Goal: Ask a question

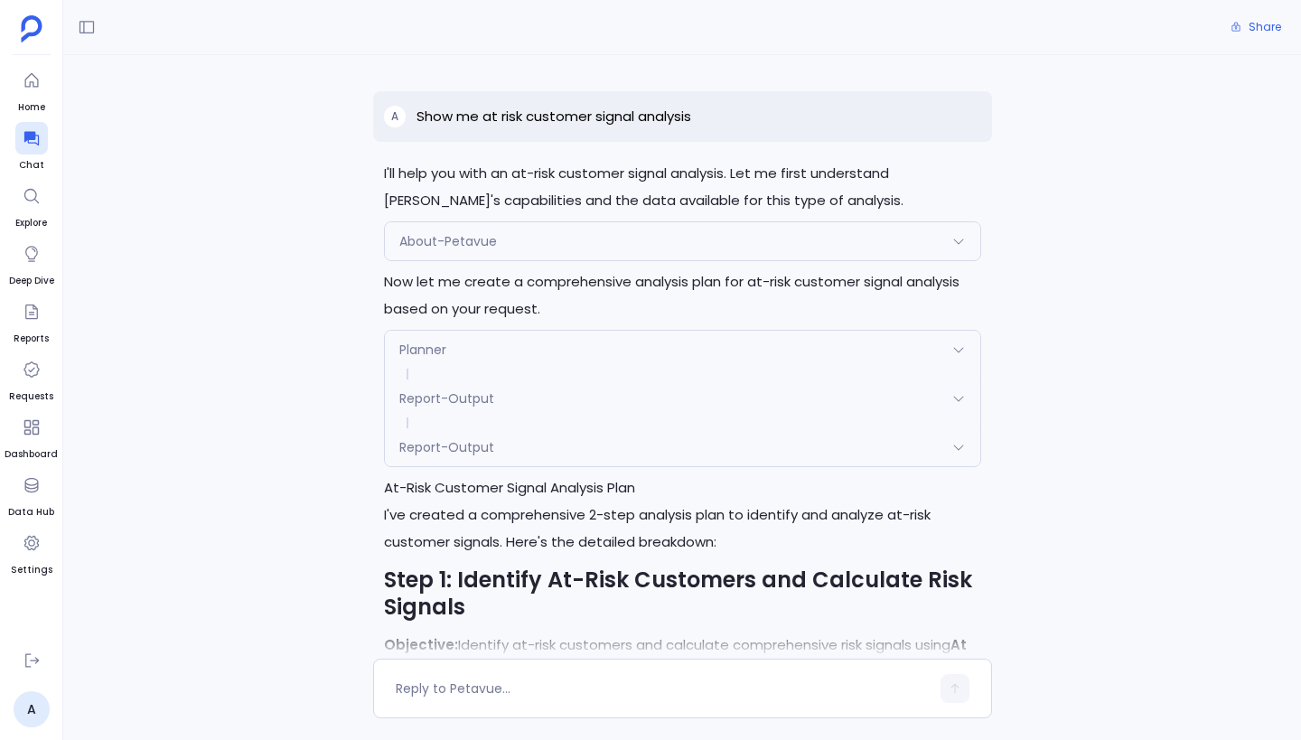
scroll to position [142, 0]
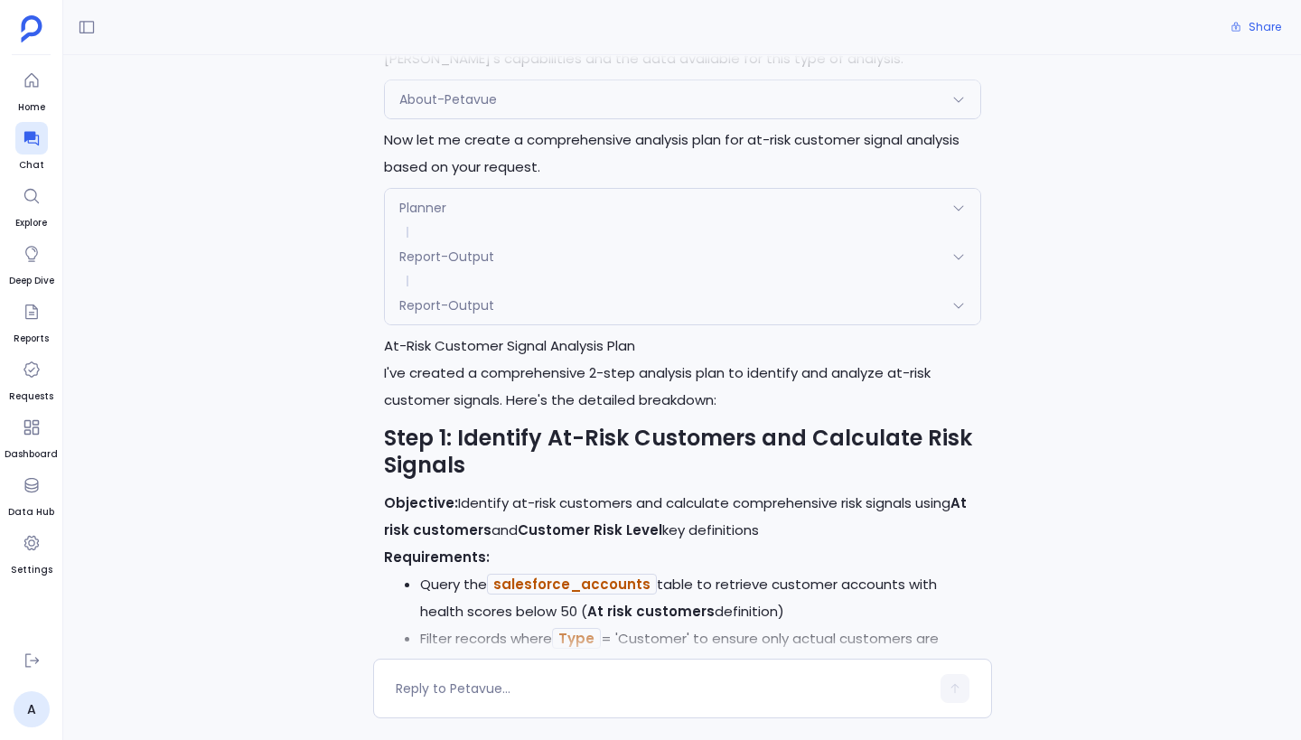
click at [810, 302] on div "Report-Output" at bounding box center [682, 305] width 595 height 38
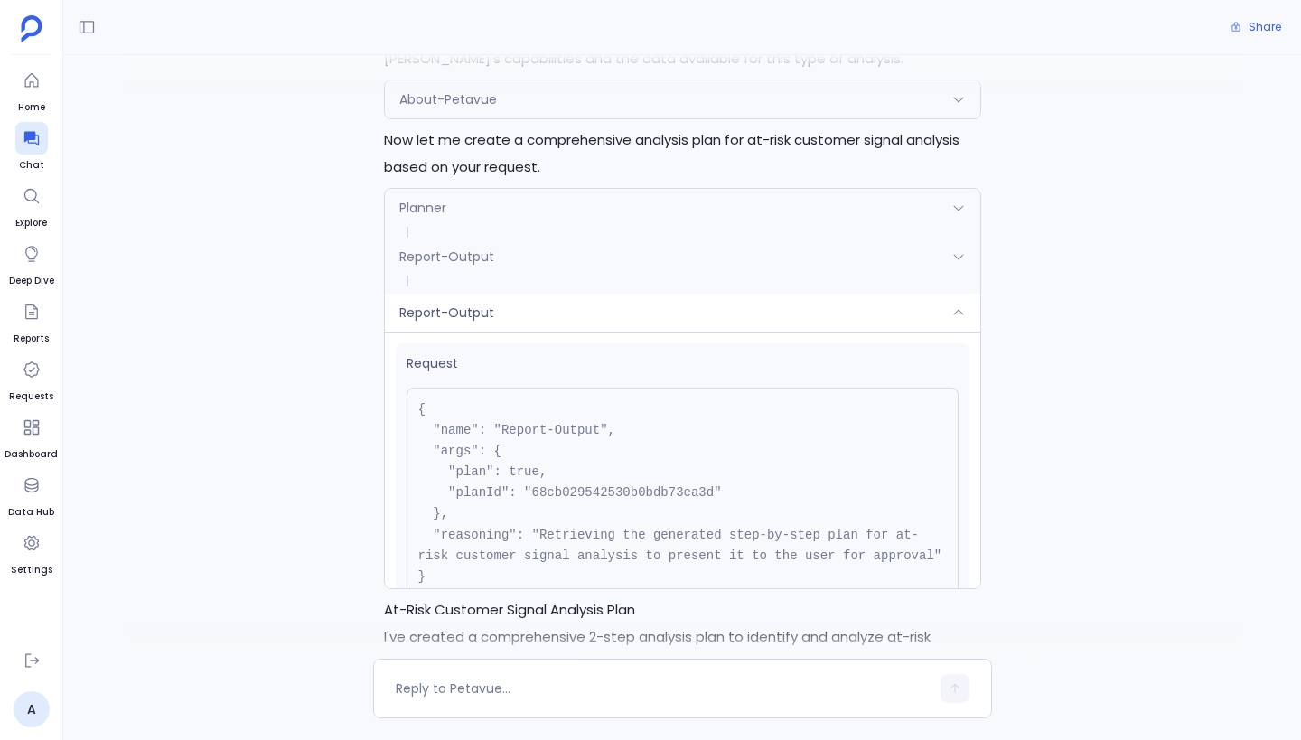
click at [810, 302] on div "Report-Output" at bounding box center [682, 313] width 595 height 38
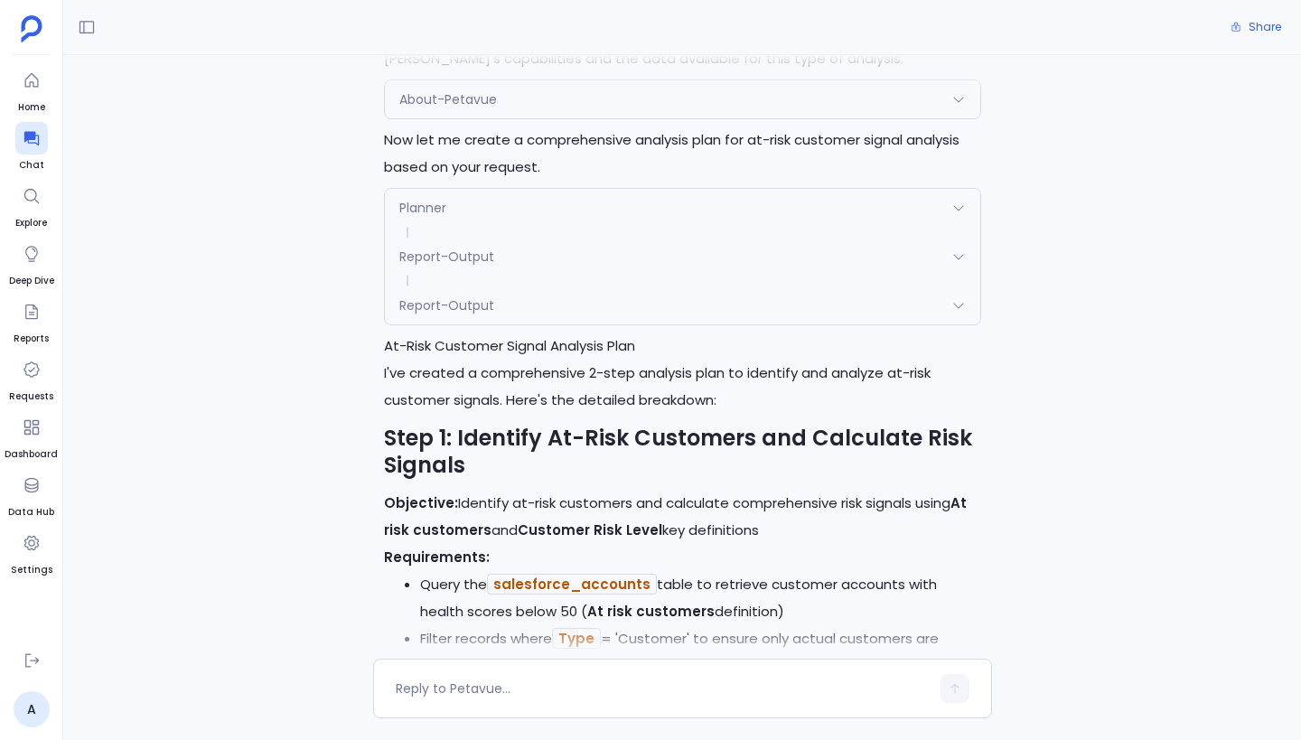
click at [806, 295] on div "Report-Output" at bounding box center [682, 305] width 595 height 38
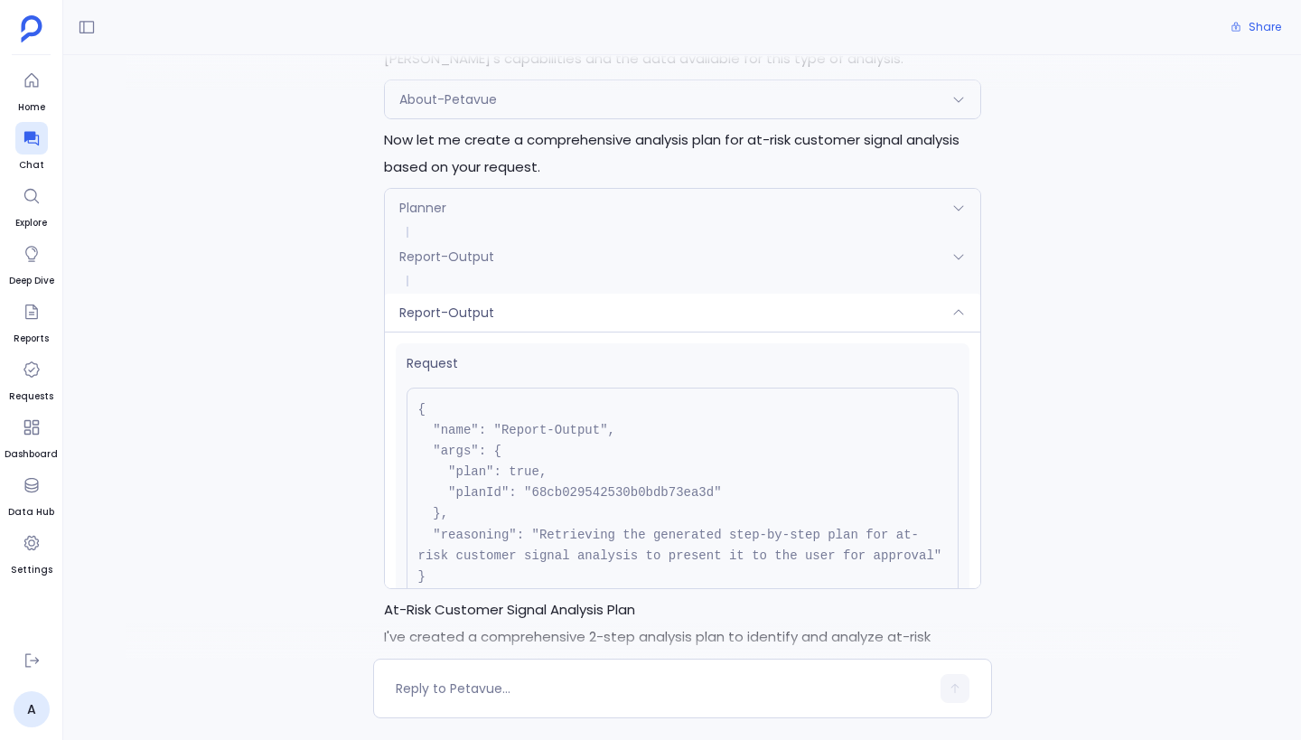
click at [796, 266] on div "Report-Output" at bounding box center [682, 257] width 595 height 38
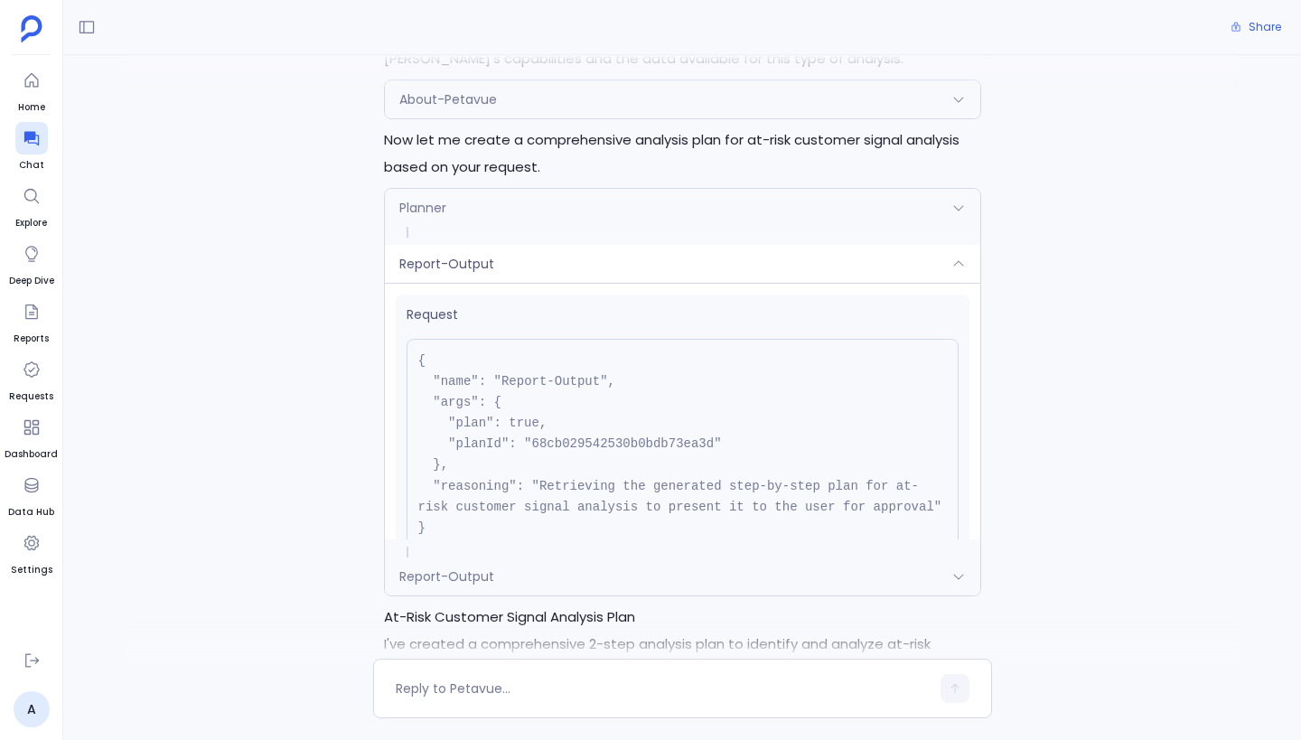
click at [796, 266] on div "Report-Output" at bounding box center [682, 264] width 595 height 38
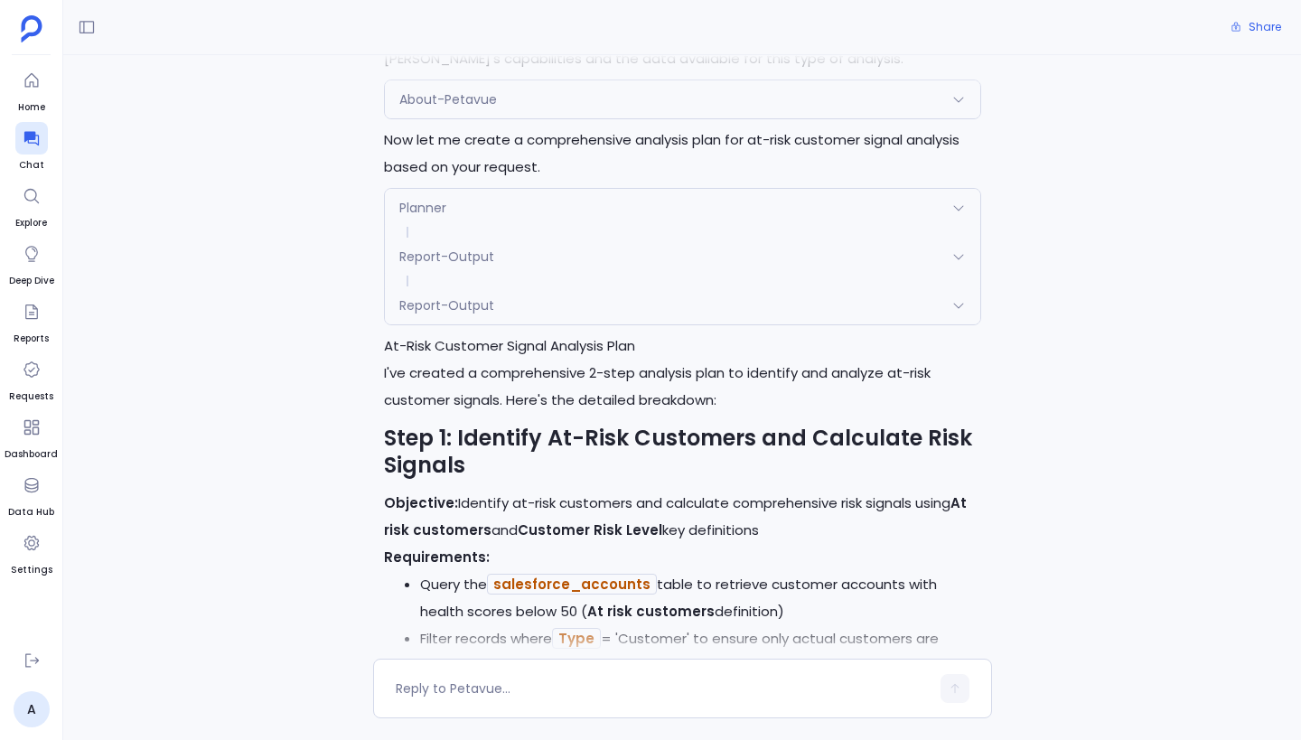
click at [775, 216] on div "Planner" at bounding box center [682, 208] width 595 height 38
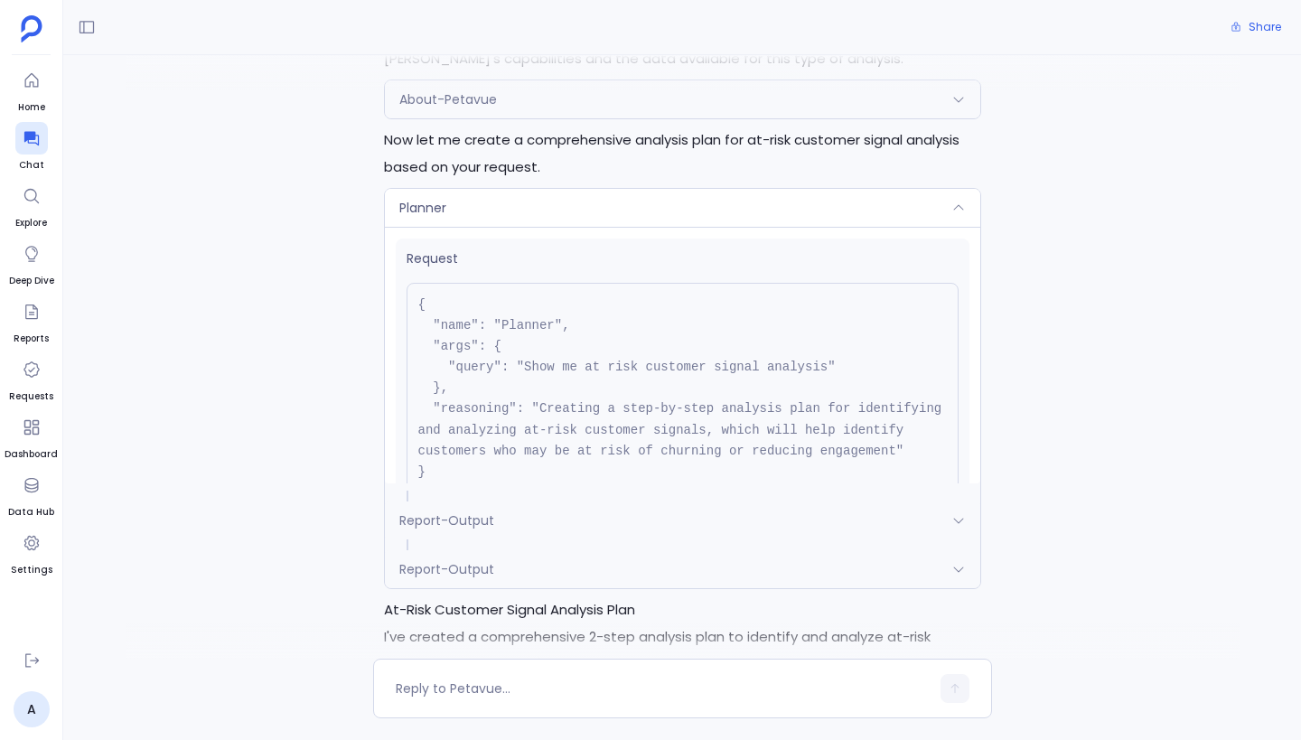
click at [775, 216] on div "Planner" at bounding box center [682, 208] width 595 height 38
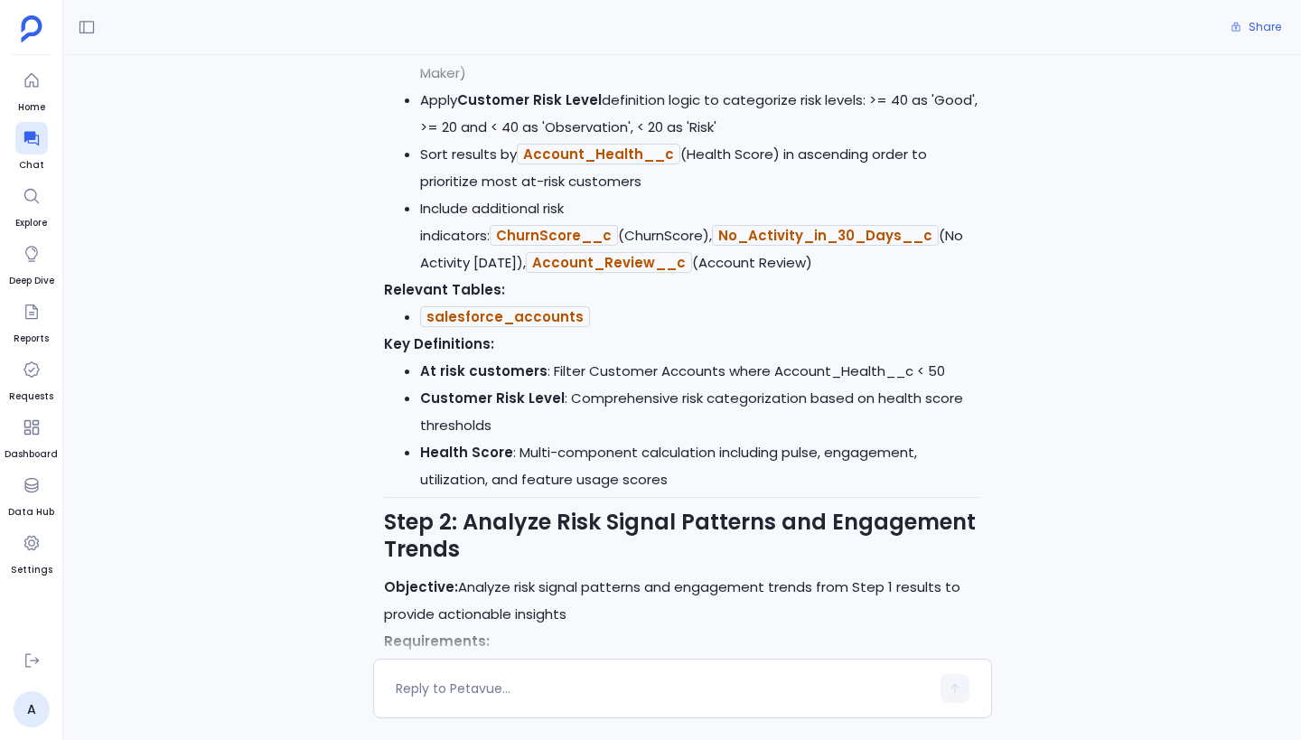
scroll to position [0, 0]
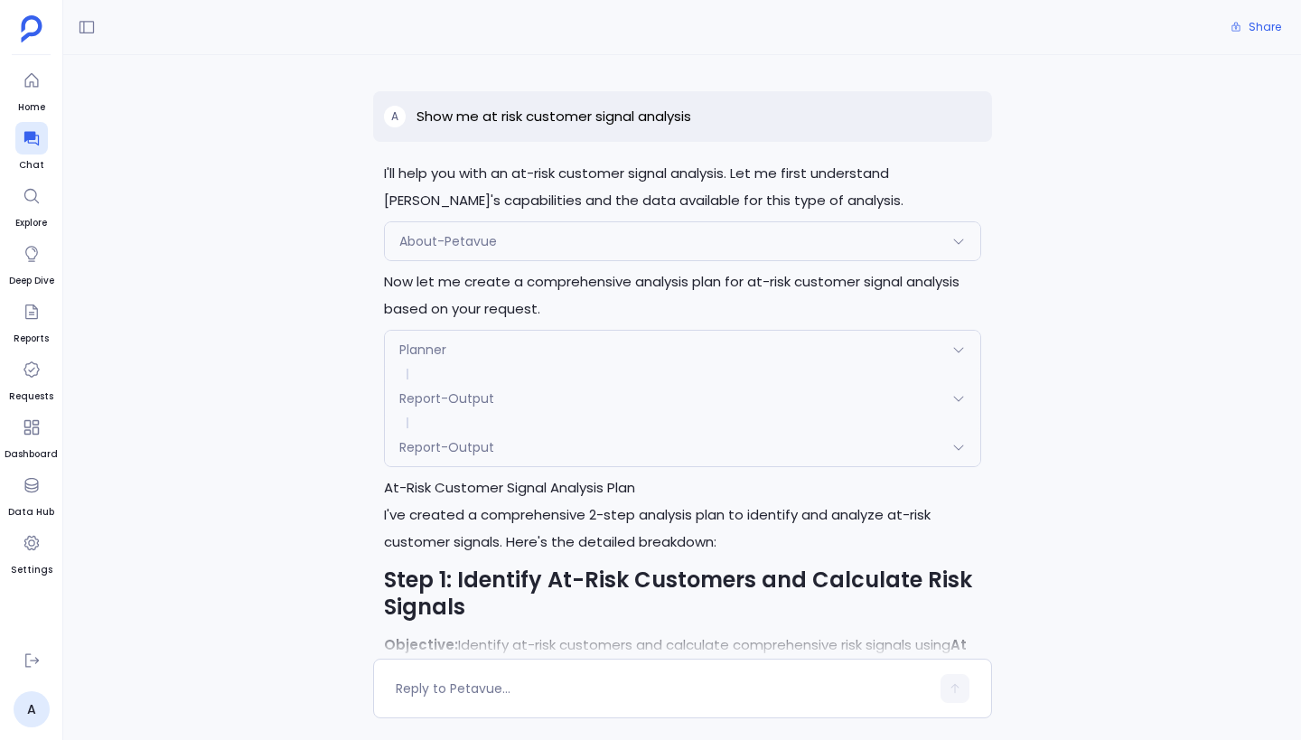
click at [498, 117] on p "Show me at risk customer signal analysis" at bounding box center [554, 117] width 275 height 22
copy p "Show me at risk customer signal analysis"
click at [675, 113] on p "Show me at risk customer signal analysis" at bounding box center [554, 117] width 275 height 22
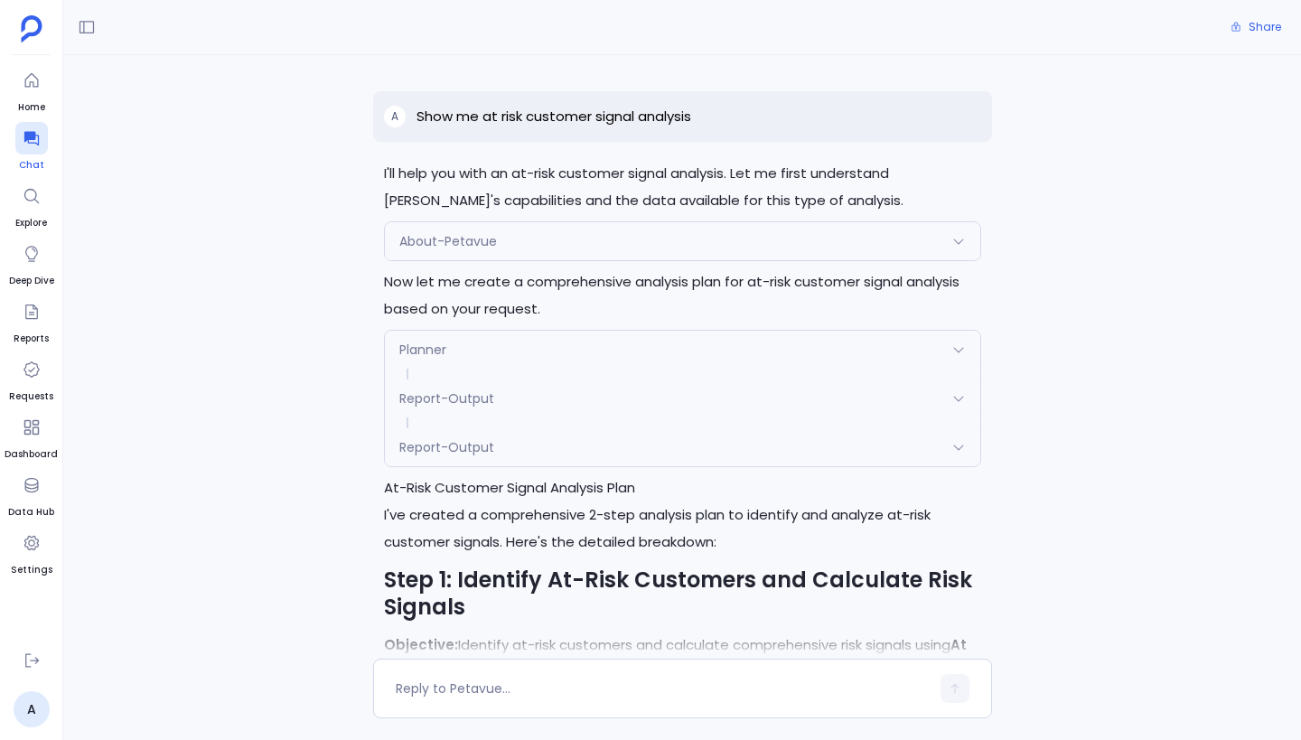
click at [38, 129] on icon at bounding box center [32, 138] width 18 height 18
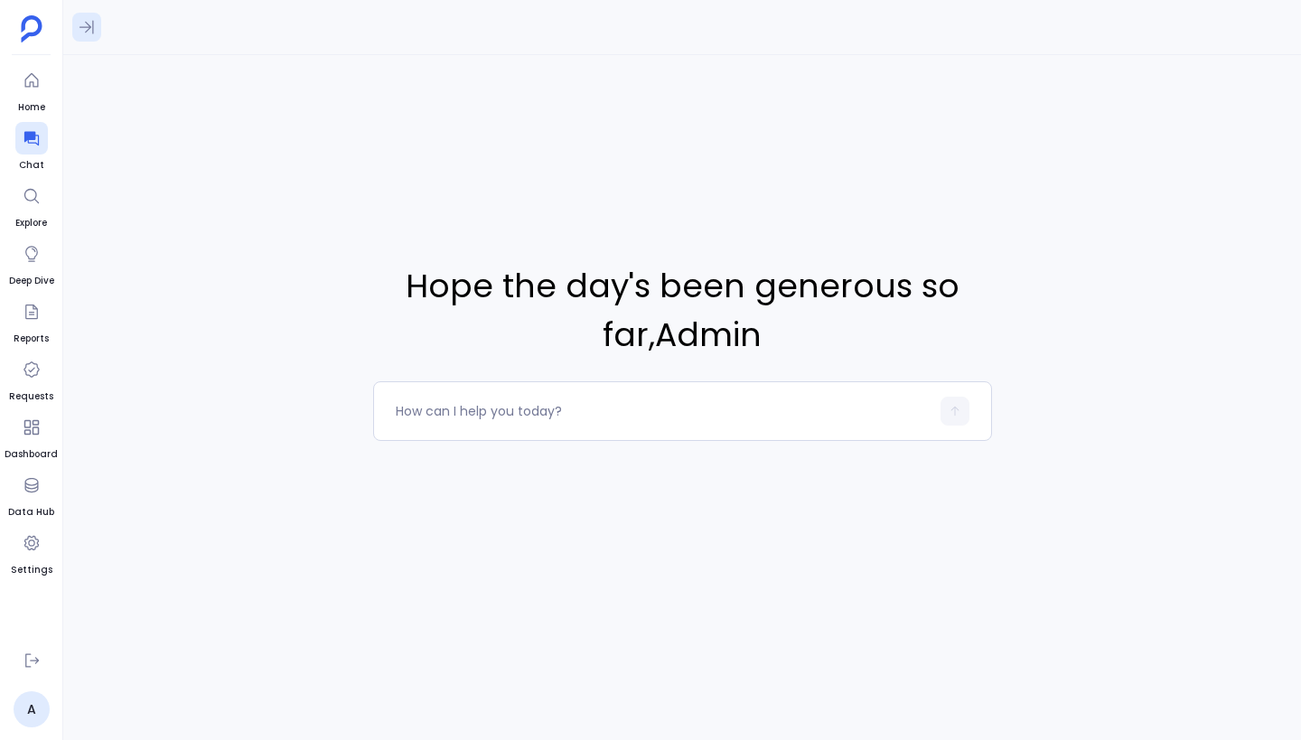
click at [90, 30] on icon at bounding box center [87, 27] width 18 height 18
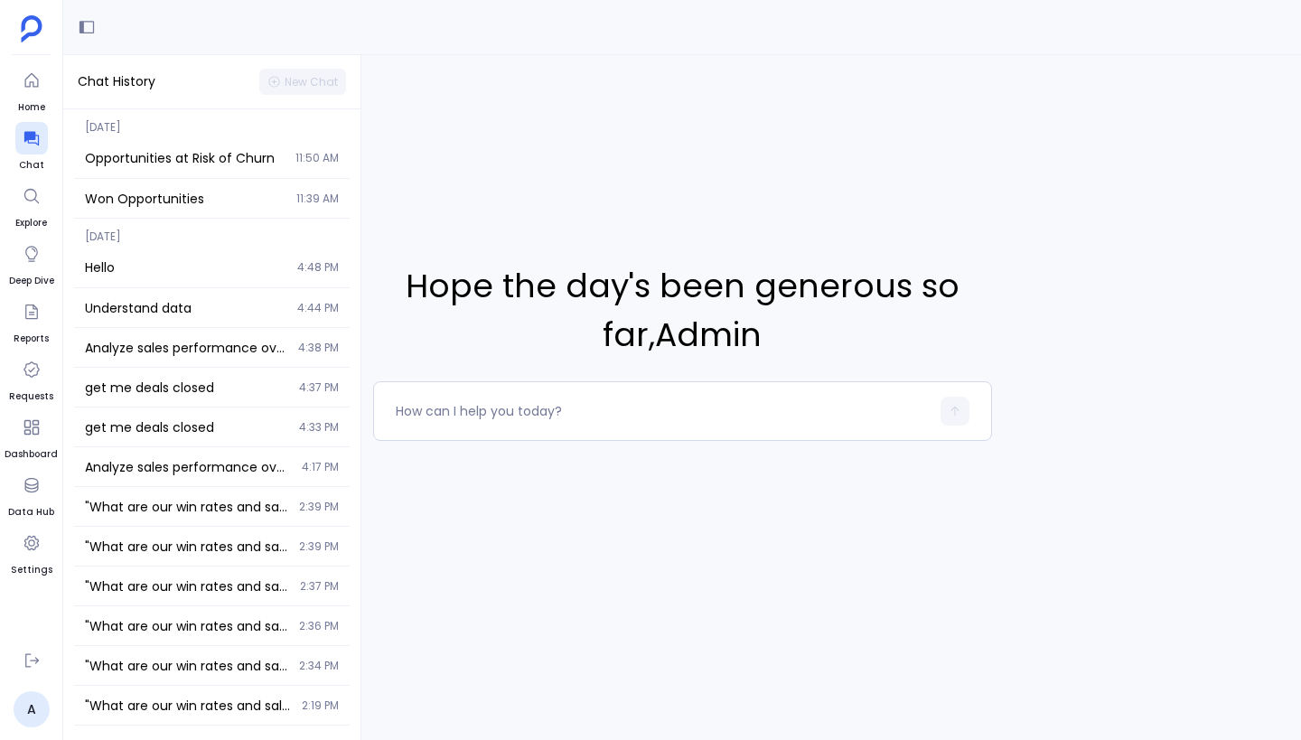
click at [452, 182] on div "Hope the day's been generous so far , Admin" at bounding box center [682, 351] width 1238 height 592
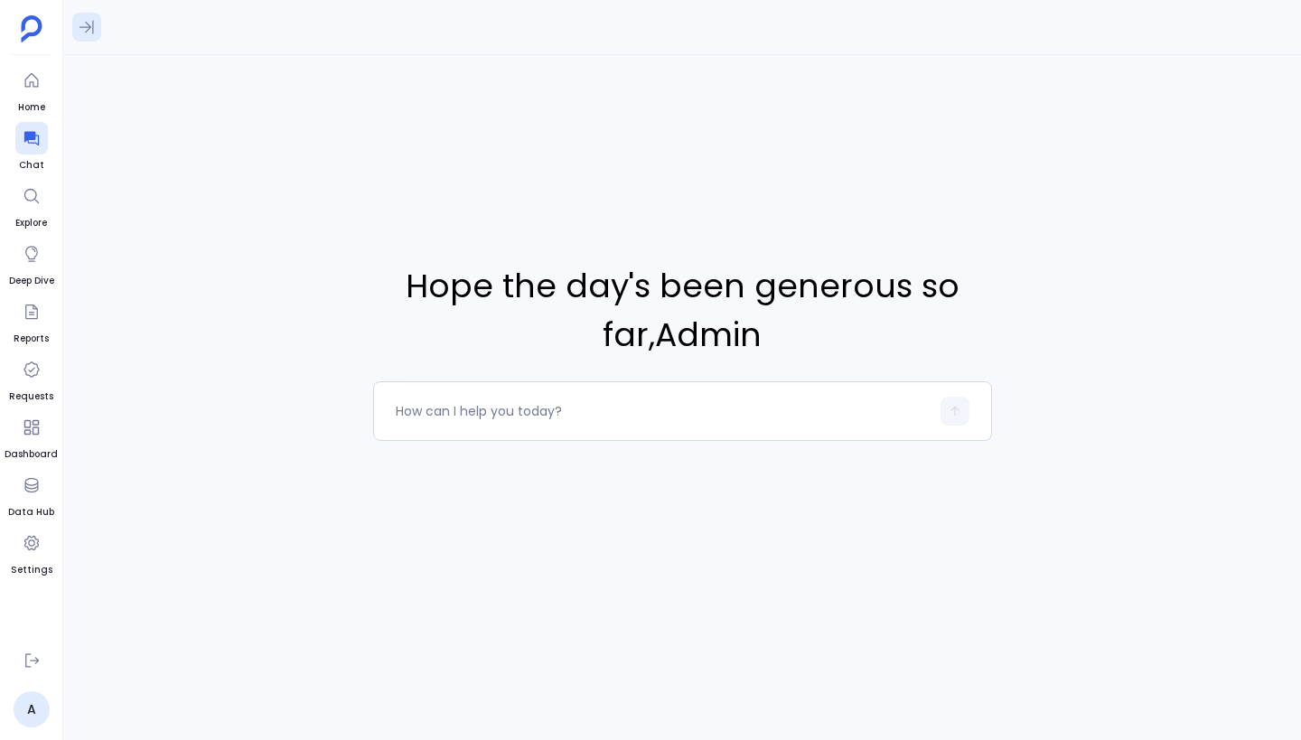
click at [85, 30] on icon at bounding box center [87, 27] width 18 height 18
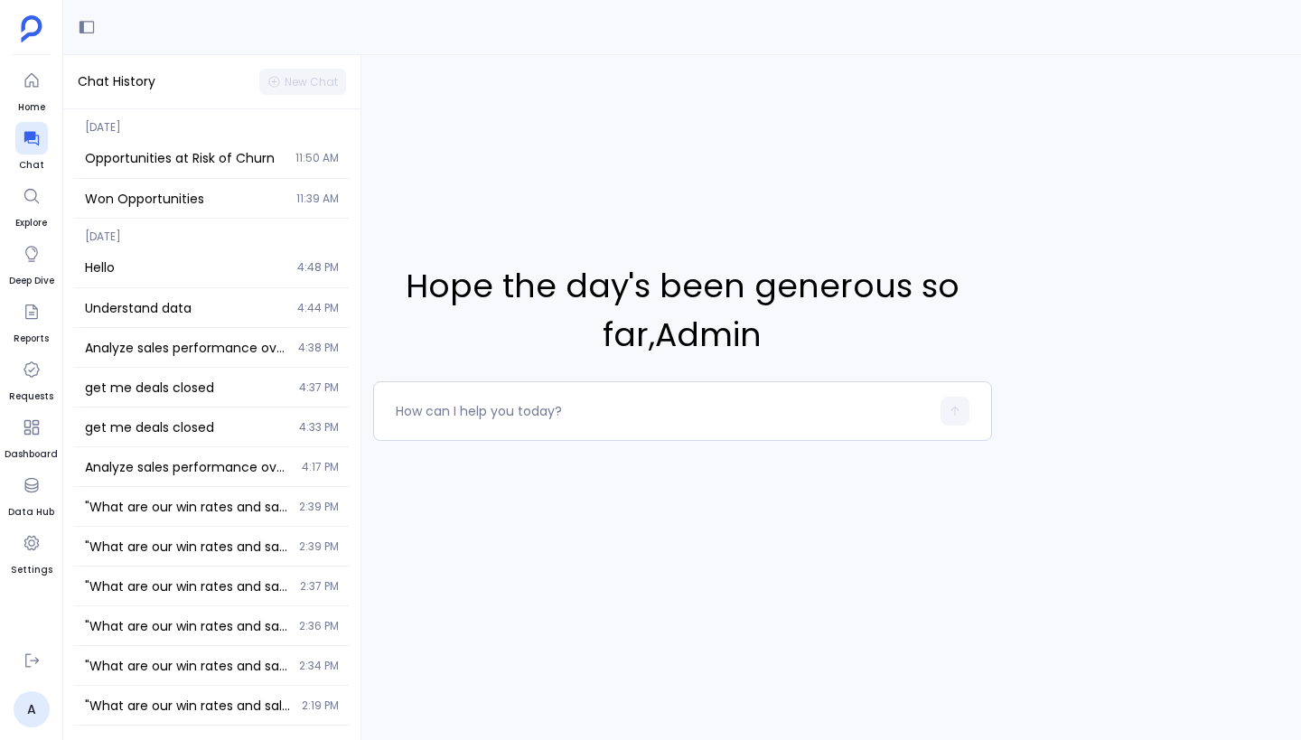
click at [576, 207] on div "Hope the day's been generous so far , Admin" at bounding box center [682, 351] width 1238 height 592
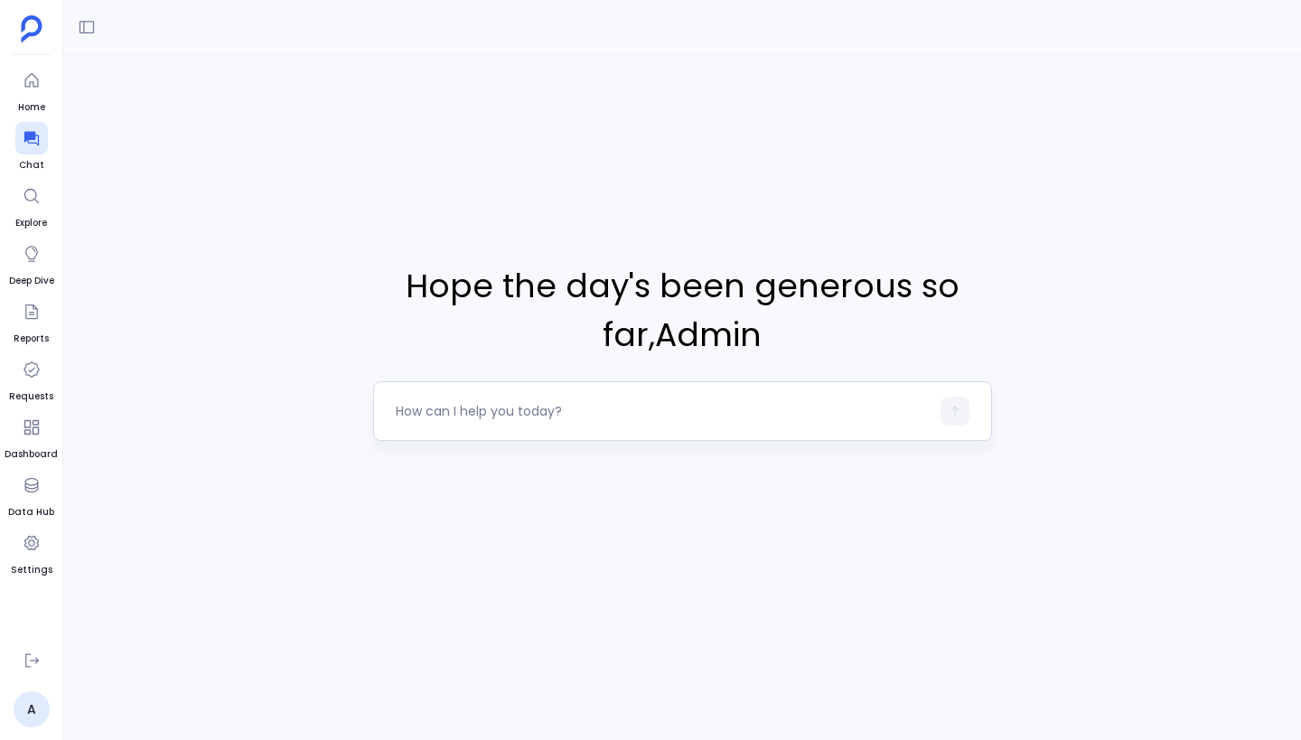
click at [459, 410] on textarea at bounding box center [663, 411] width 534 height 18
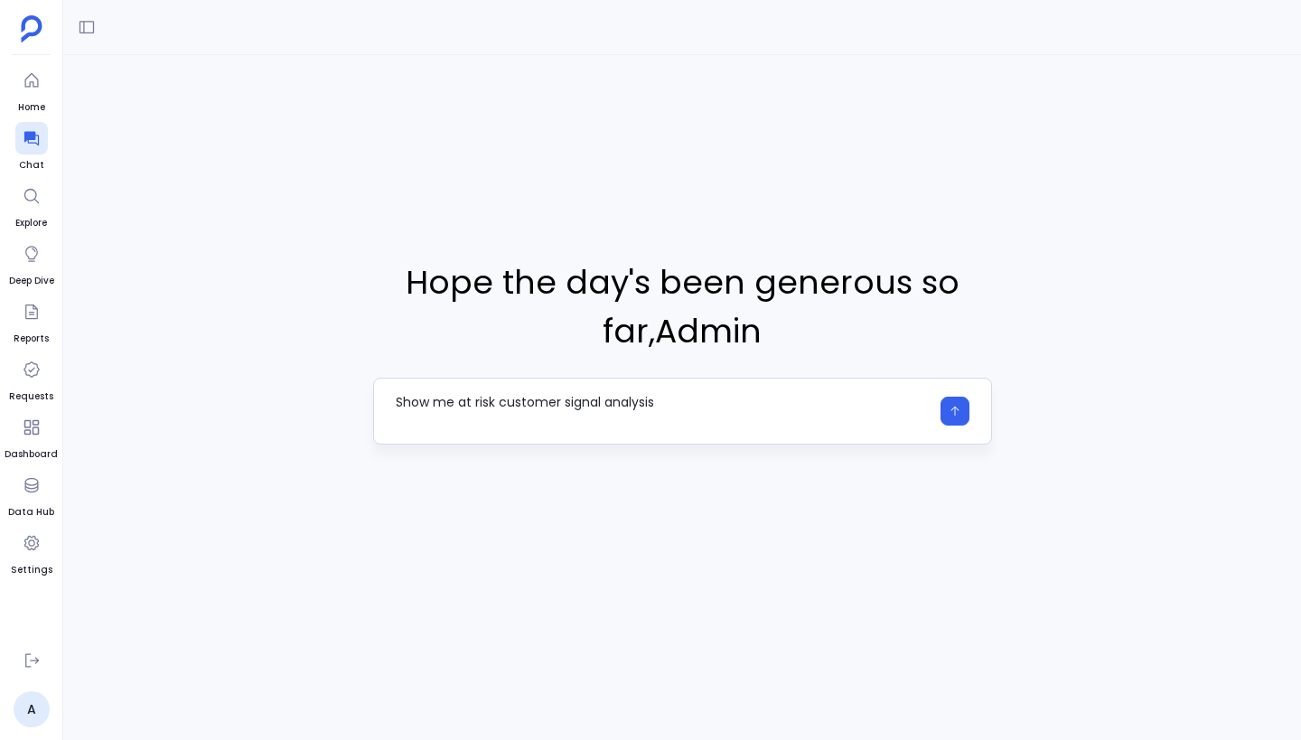
type textarea "Show me at risk customer signal analysis"
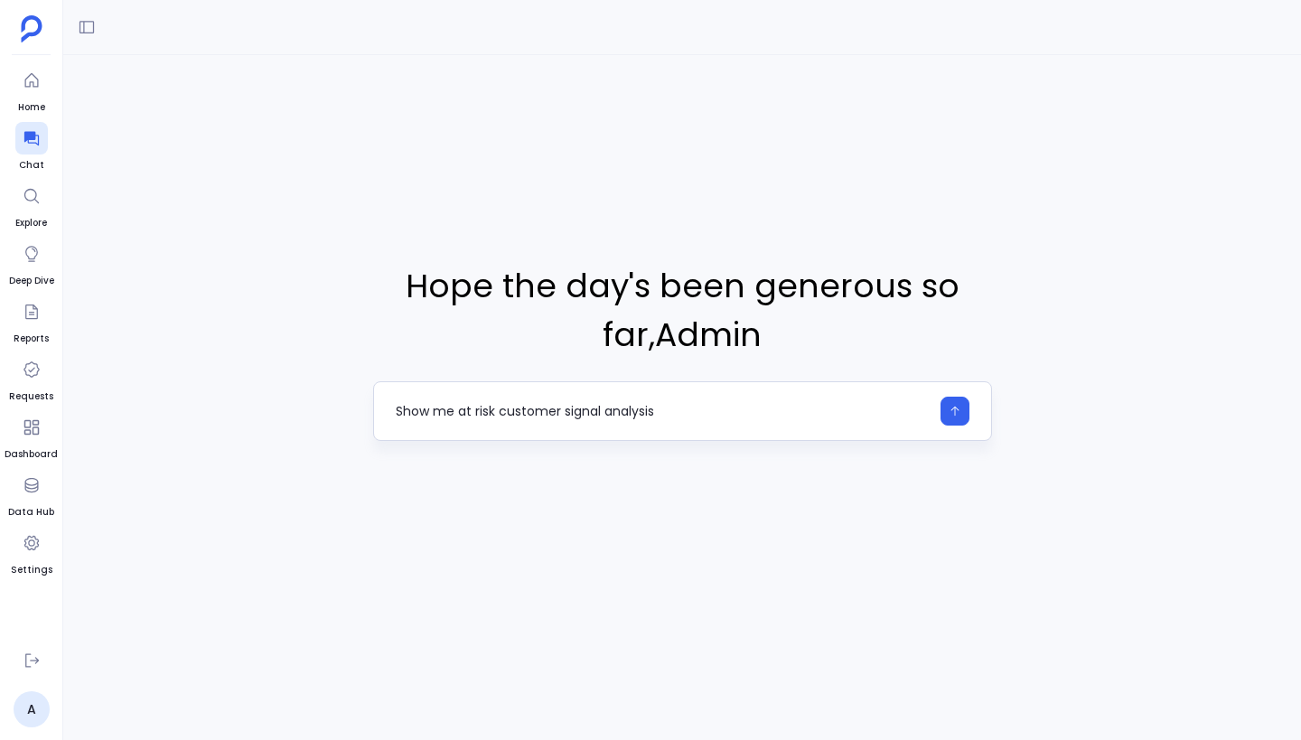
click at [562, 407] on textarea "Show me at risk customer signal analysis" at bounding box center [663, 411] width 534 height 18
click at [558, 408] on textarea "Show me at risk customer signal analysis" at bounding box center [663, 411] width 534 height 18
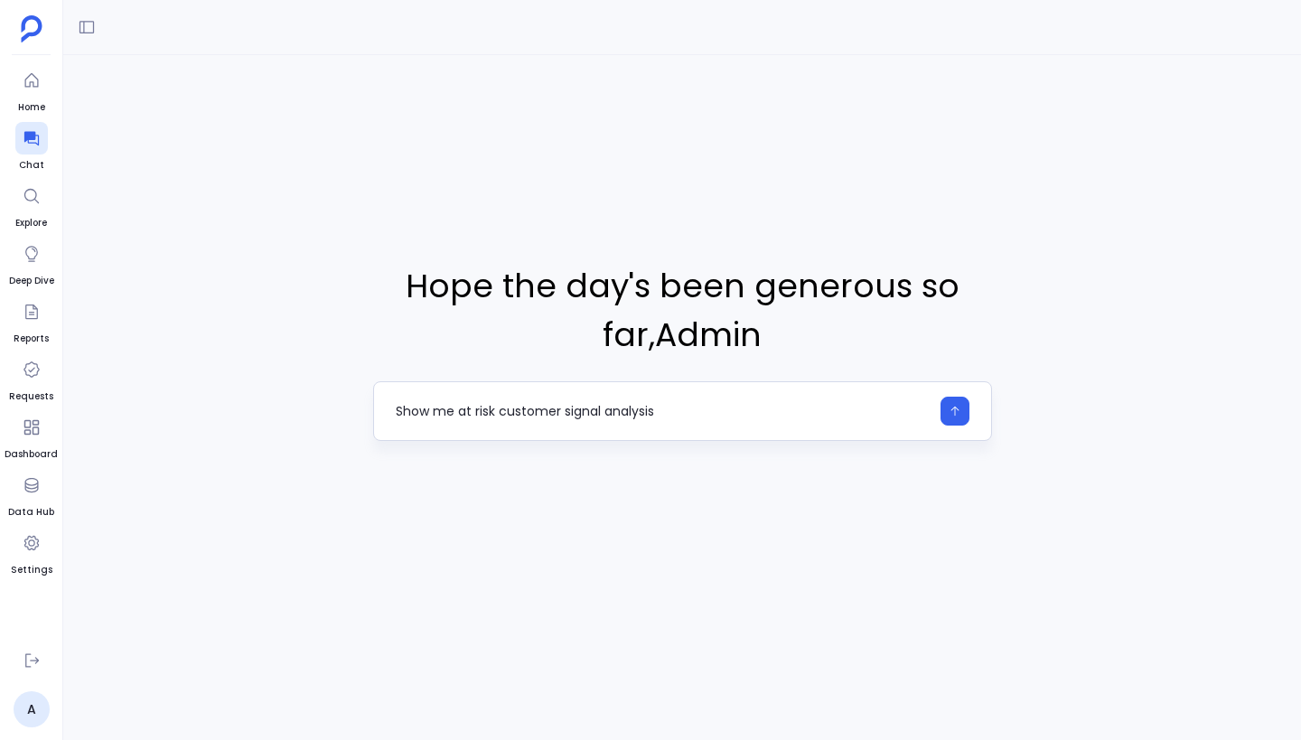
click at [558, 408] on textarea "Show me at risk customer signal analysis" at bounding box center [663, 411] width 534 height 18
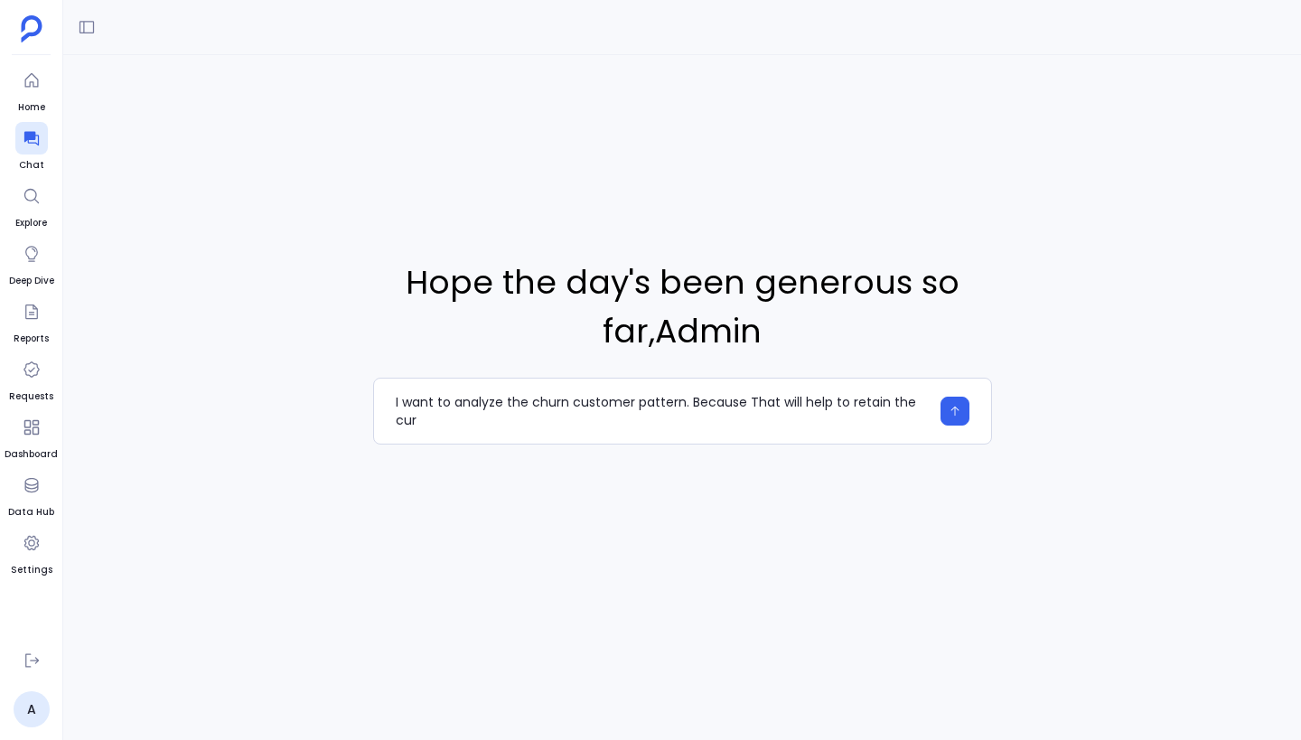
drag, startPoint x: 685, startPoint y: 401, endPoint x: 999, endPoint y: 470, distance: 321.8
click at [999, 470] on div "Hope the day's been generous so far , Admin I want to analyze the churn custome…" at bounding box center [682, 351] width 1238 height 592
type textarea "I want to analyze the churn customer pattern. Could you come up with a detailed…"
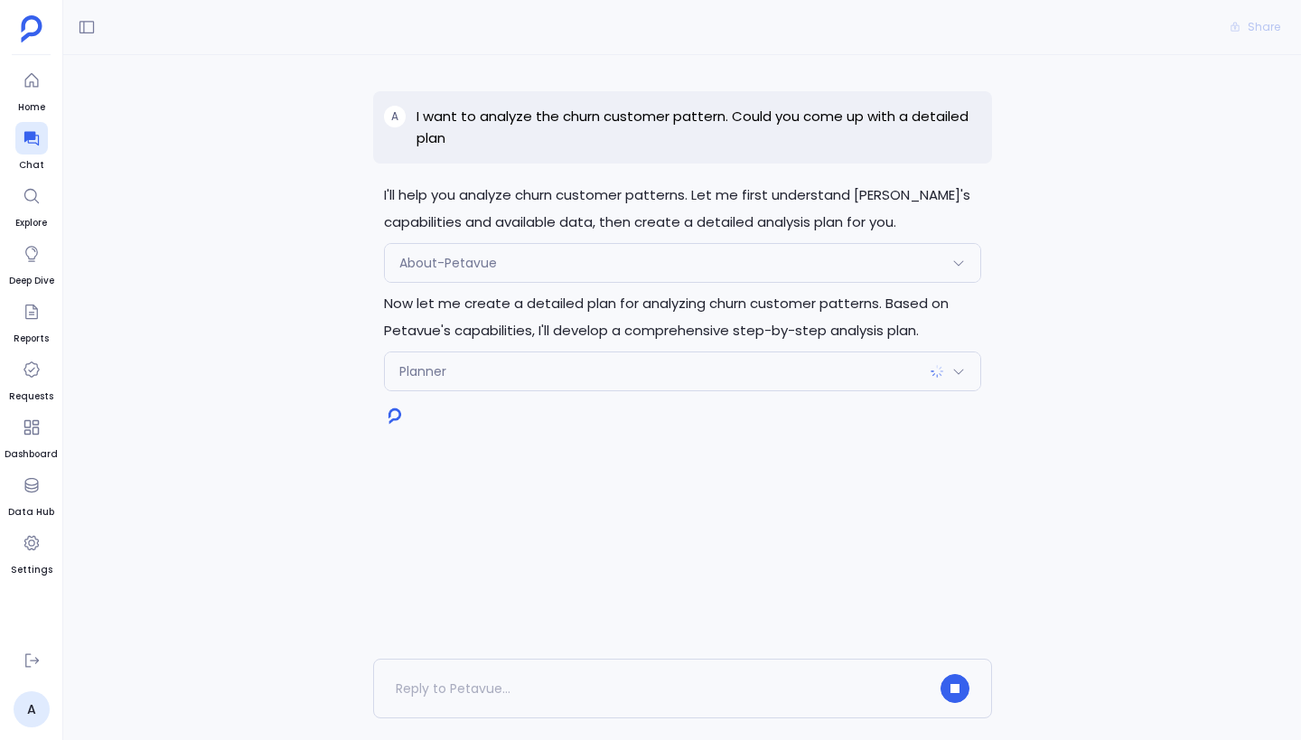
click at [695, 376] on div "Planner" at bounding box center [682, 371] width 595 height 38
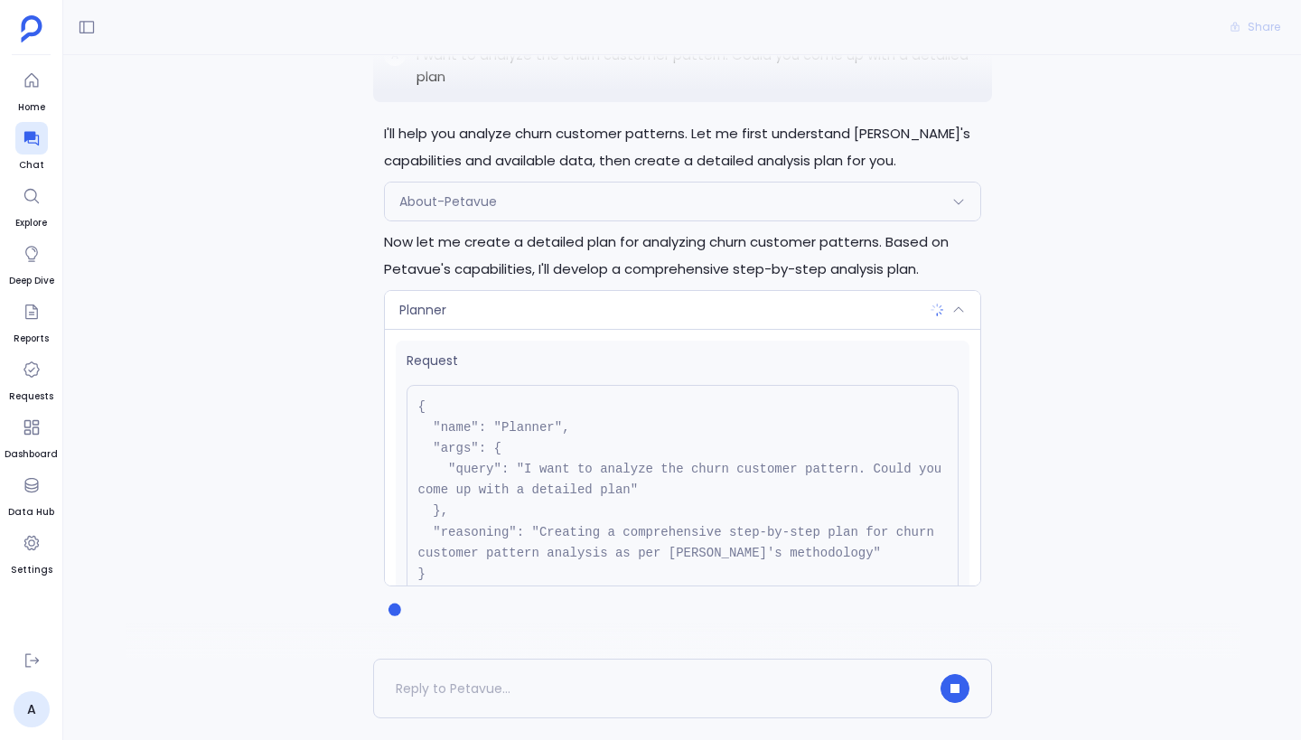
click at [670, 304] on div "Planner" at bounding box center [682, 310] width 595 height 38
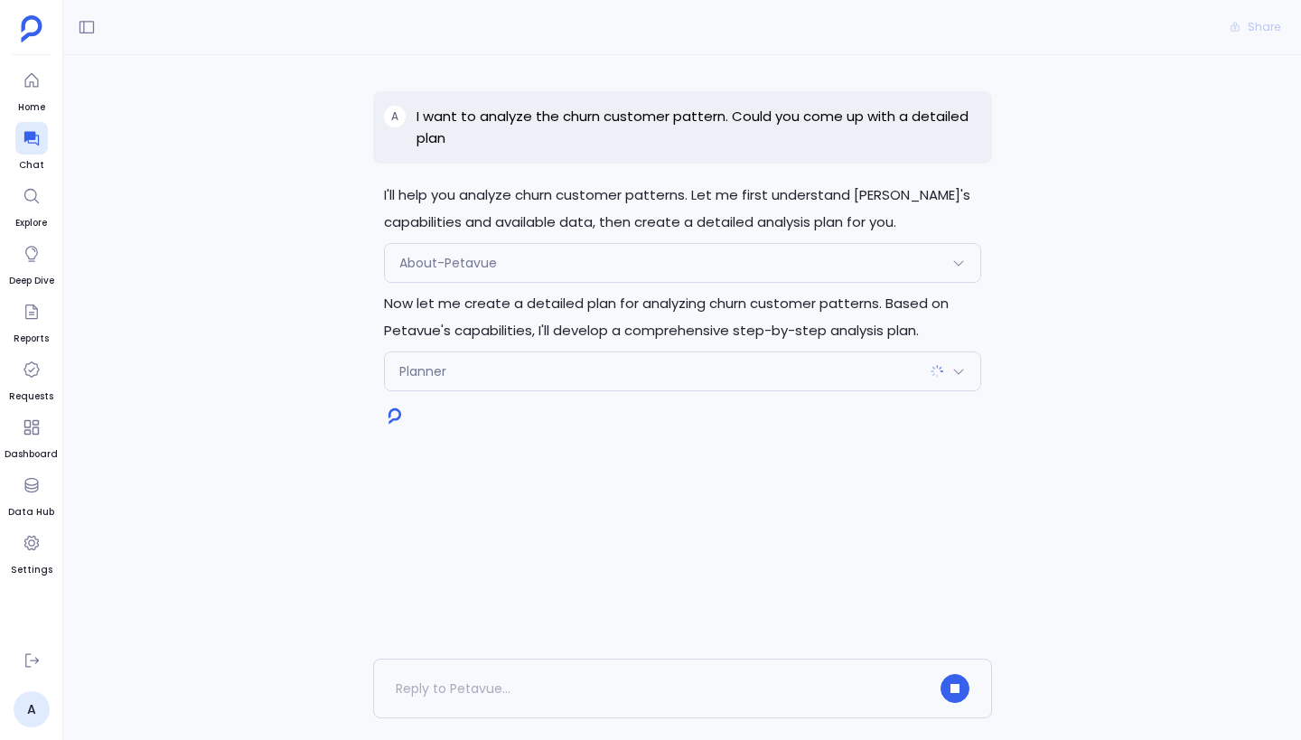
click at [748, 360] on div "Planner" at bounding box center [682, 371] width 595 height 38
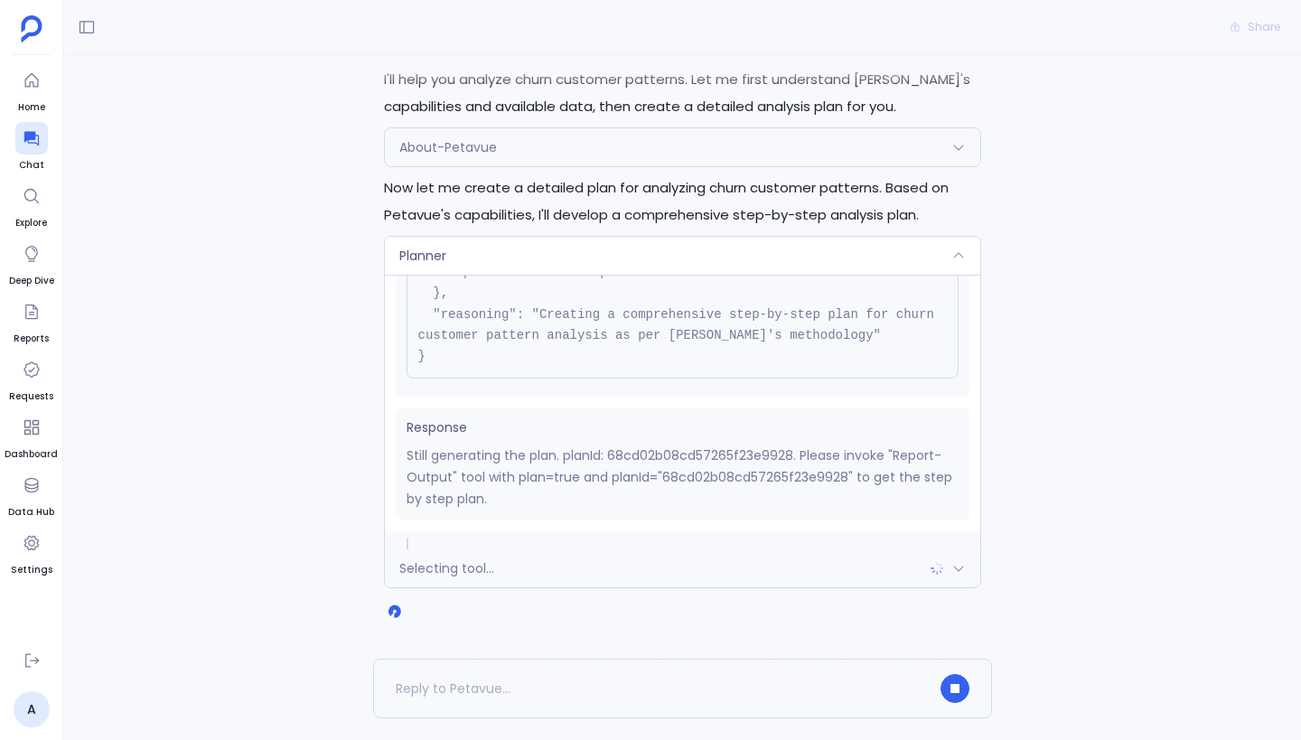
scroll to position [117, 0]
click at [667, 254] on div "Planner" at bounding box center [682, 254] width 595 height 38
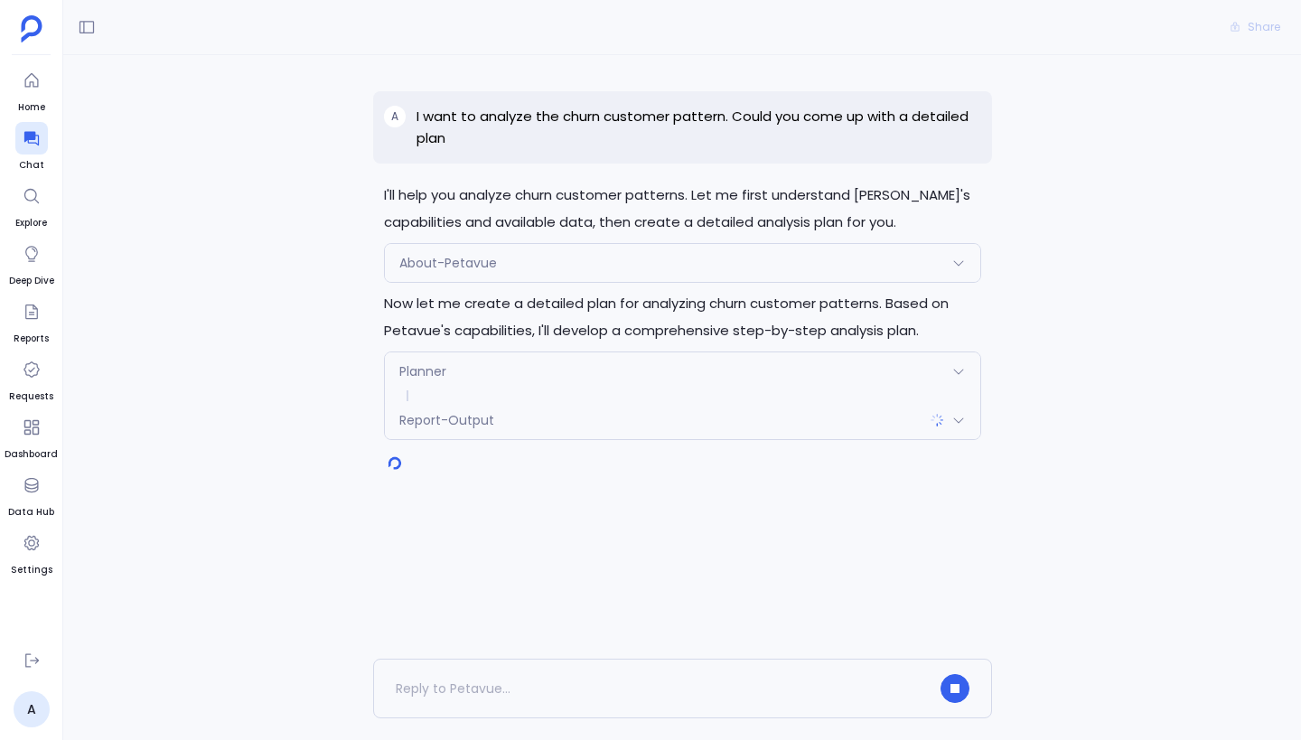
scroll to position [0, 0]
click at [773, 423] on div "Report-Output" at bounding box center [682, 420] width 595 height 38
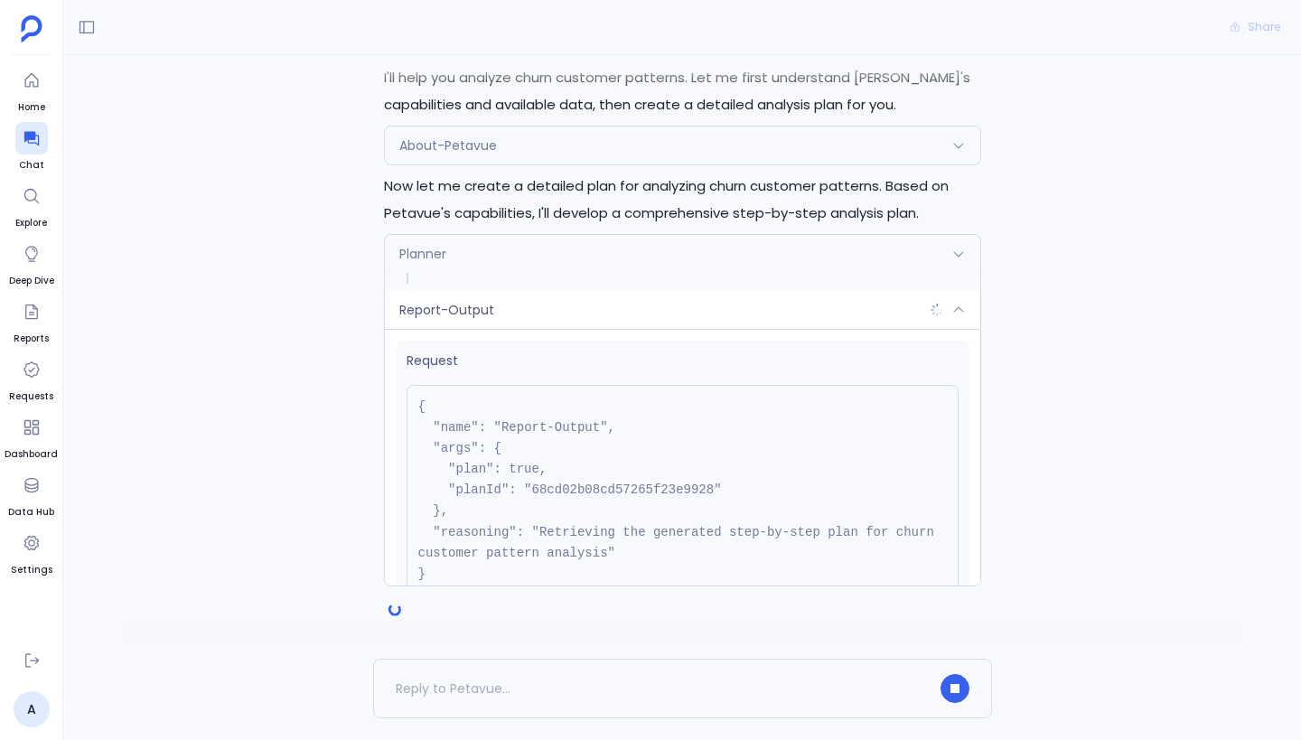
click at [680, 254] on div "Planner" at bounding box center [682, 254] width 595 height 38
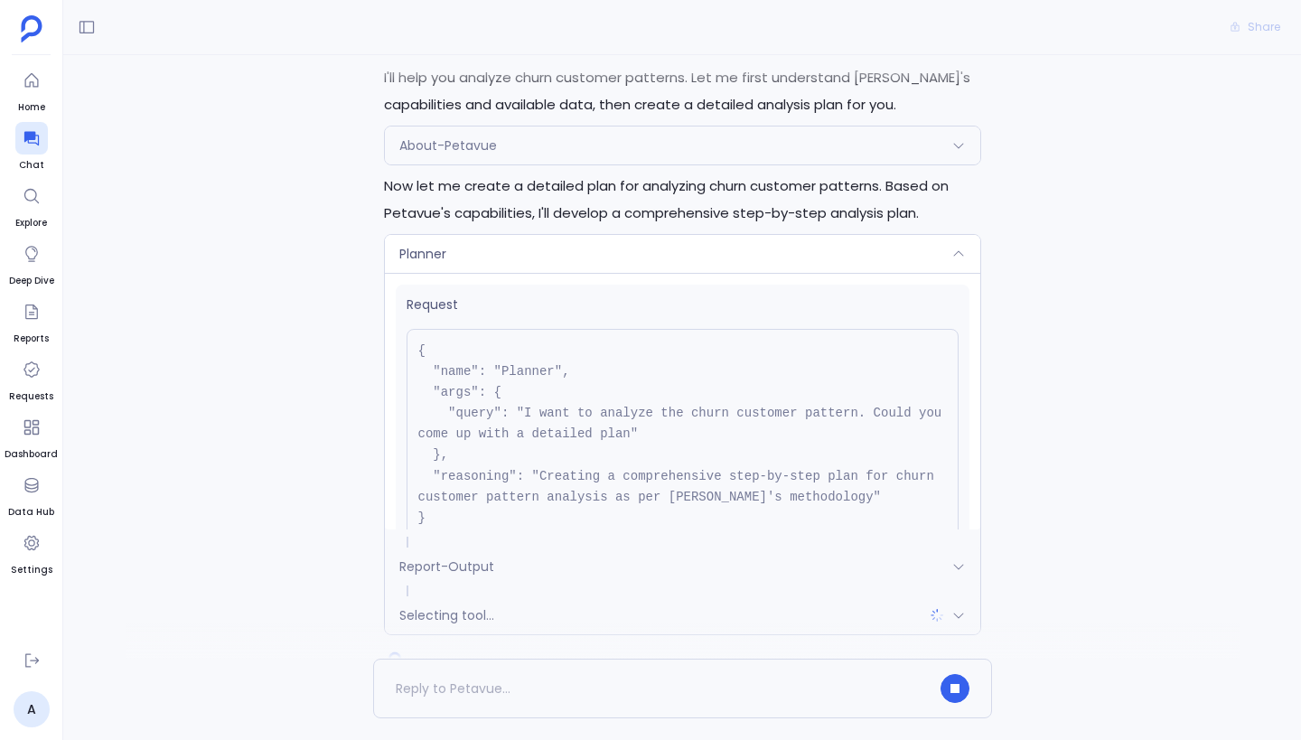
scroll to position [166, 0]
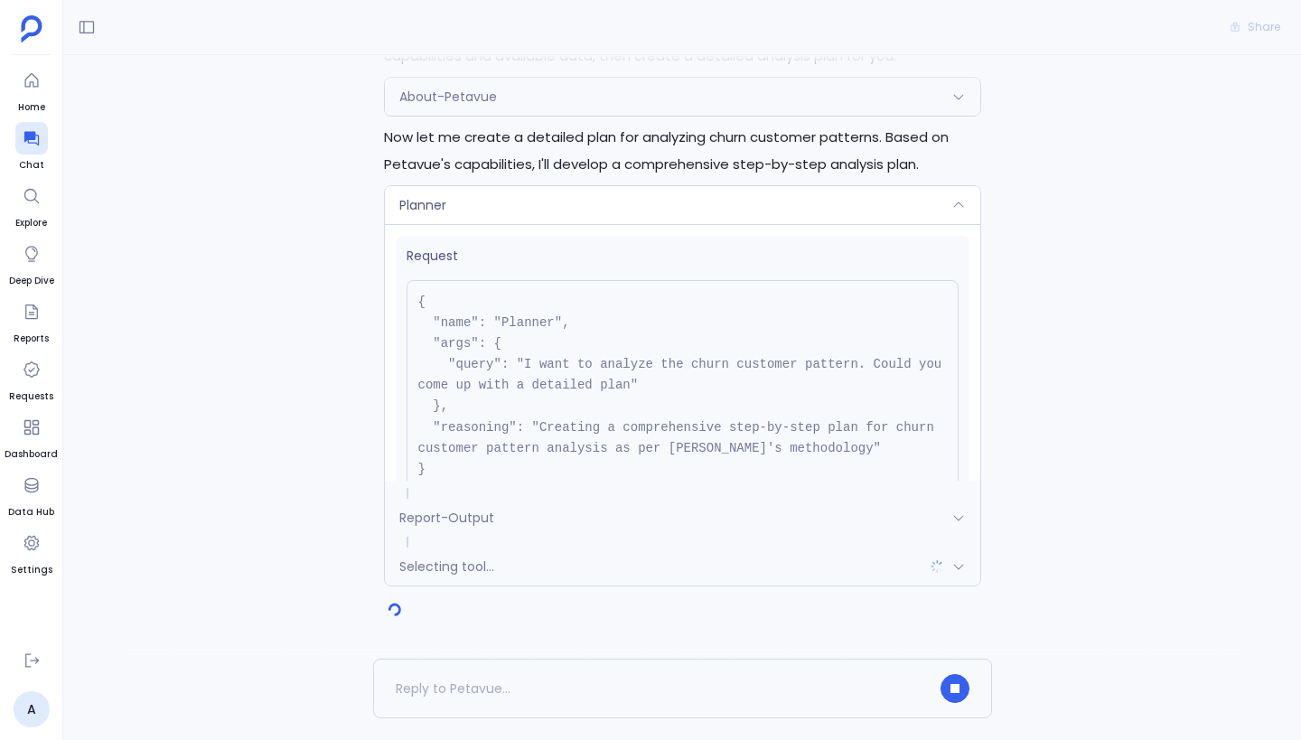
click at [666, 255] on span "Request" at bounding box center [683, 256] width 552 height 19
click at [651, 213] on div "Planner" at bounding box center [682, 205] width 595 height 38
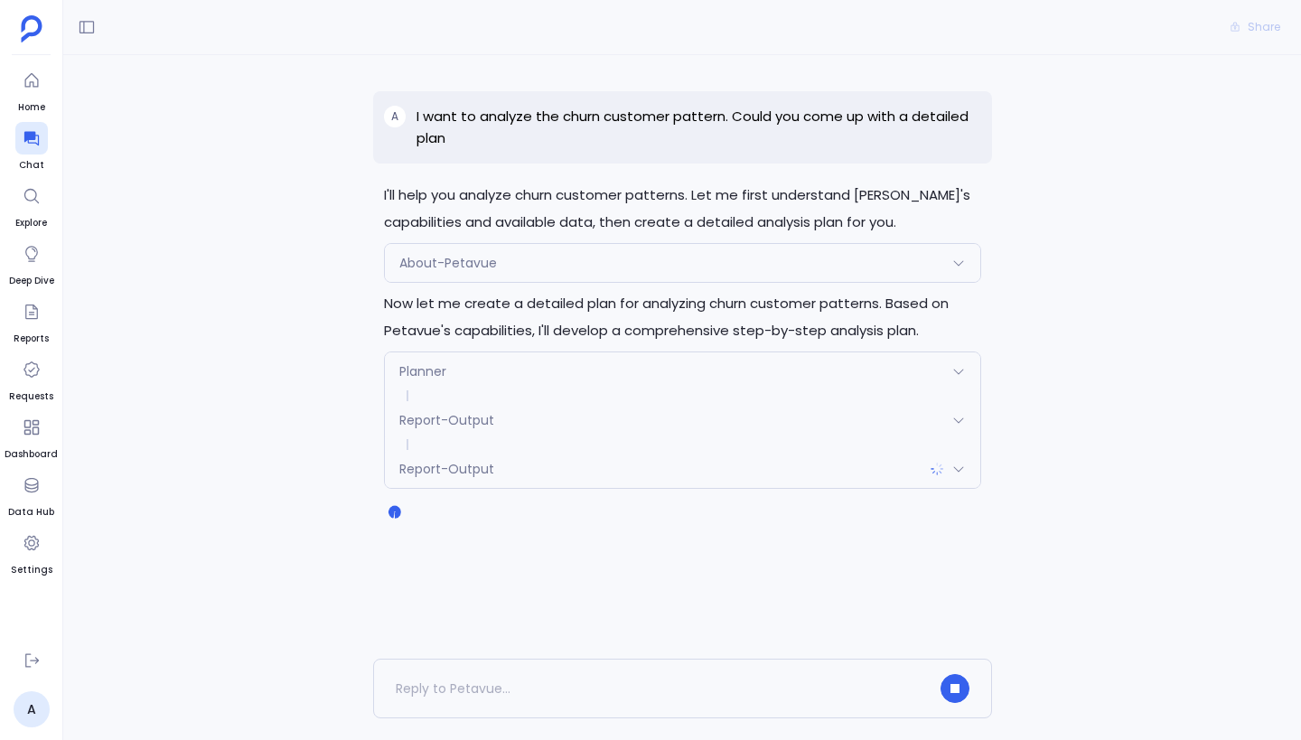
scroll to position [0, 0]
click at [637, 465] on div "Report-Output" at bounding box center [682, 469] width 595 height 38
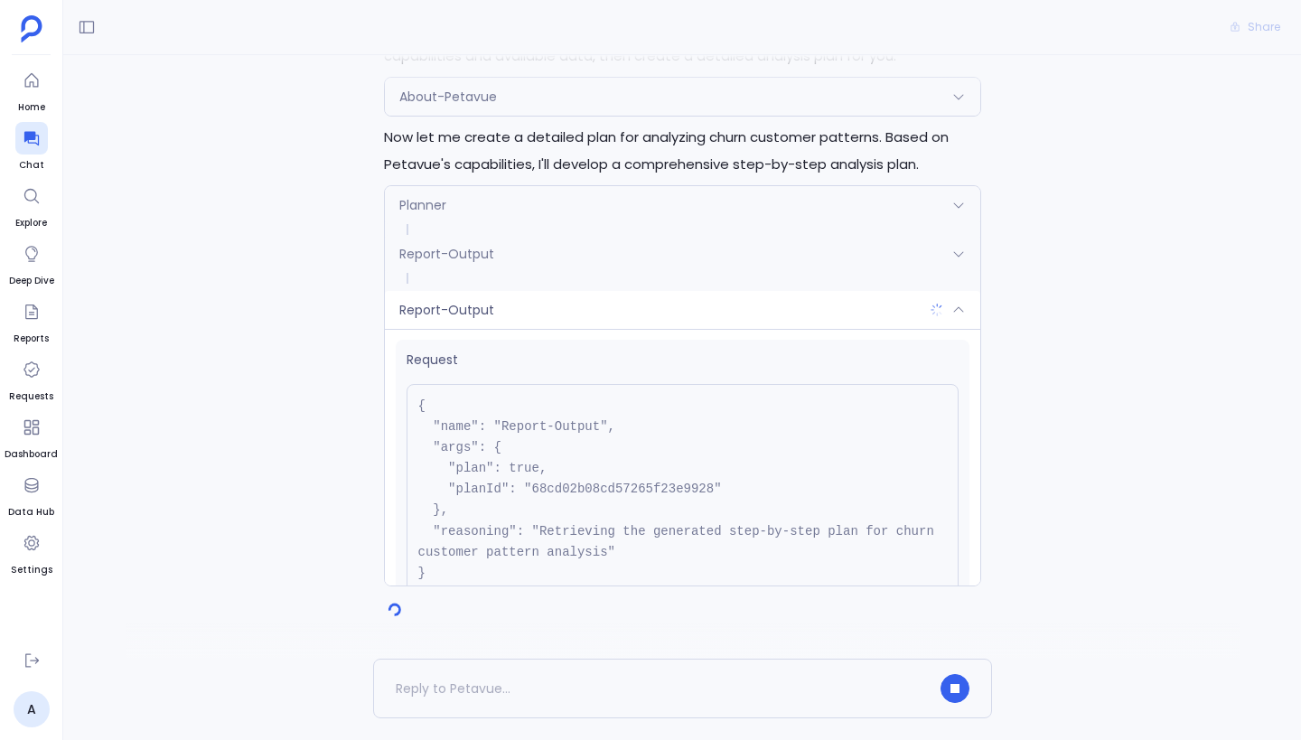
scroll to position [2, 0]
click at [669, 309] on div "Report-Output" at bounding box center [682, 310] width 595 height 38
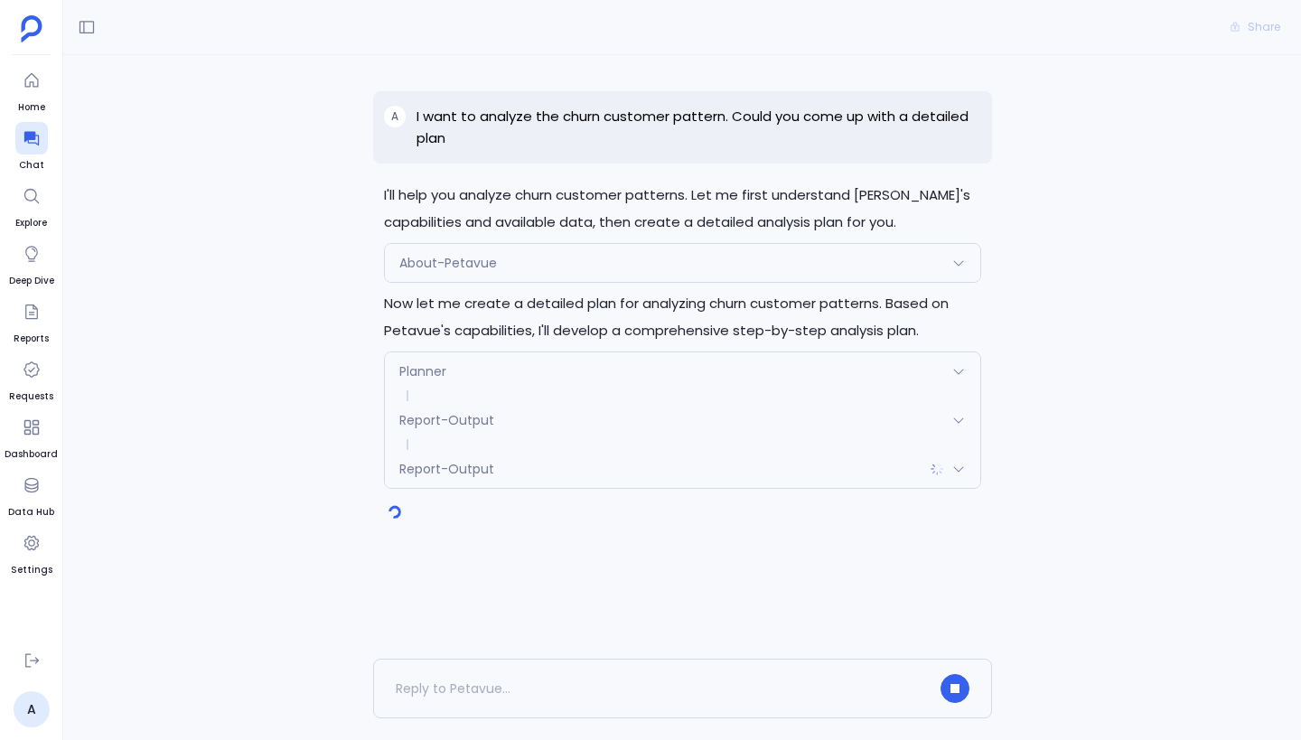
scroll to position [0, 0]
click at [622, 432] on div "Report-Output" at bounding box center [682, 420] width 595 height 38
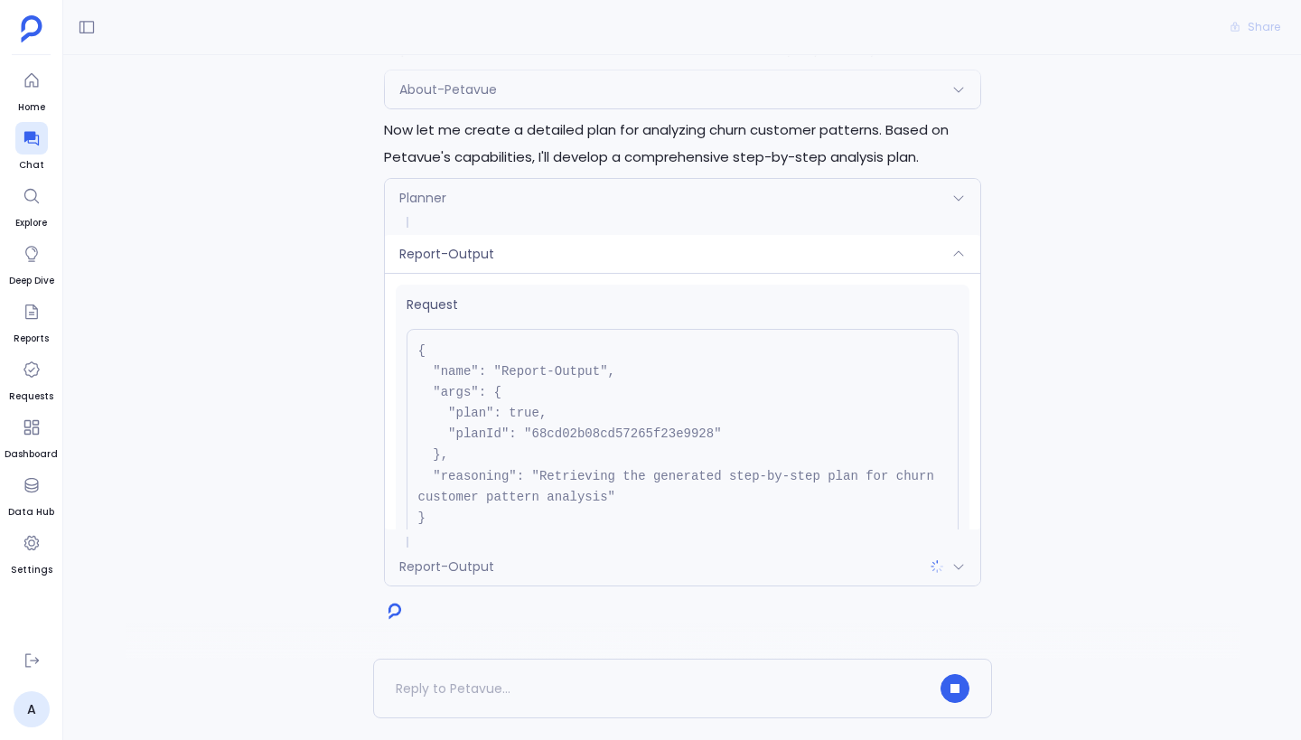
scroll to position [142, 0]
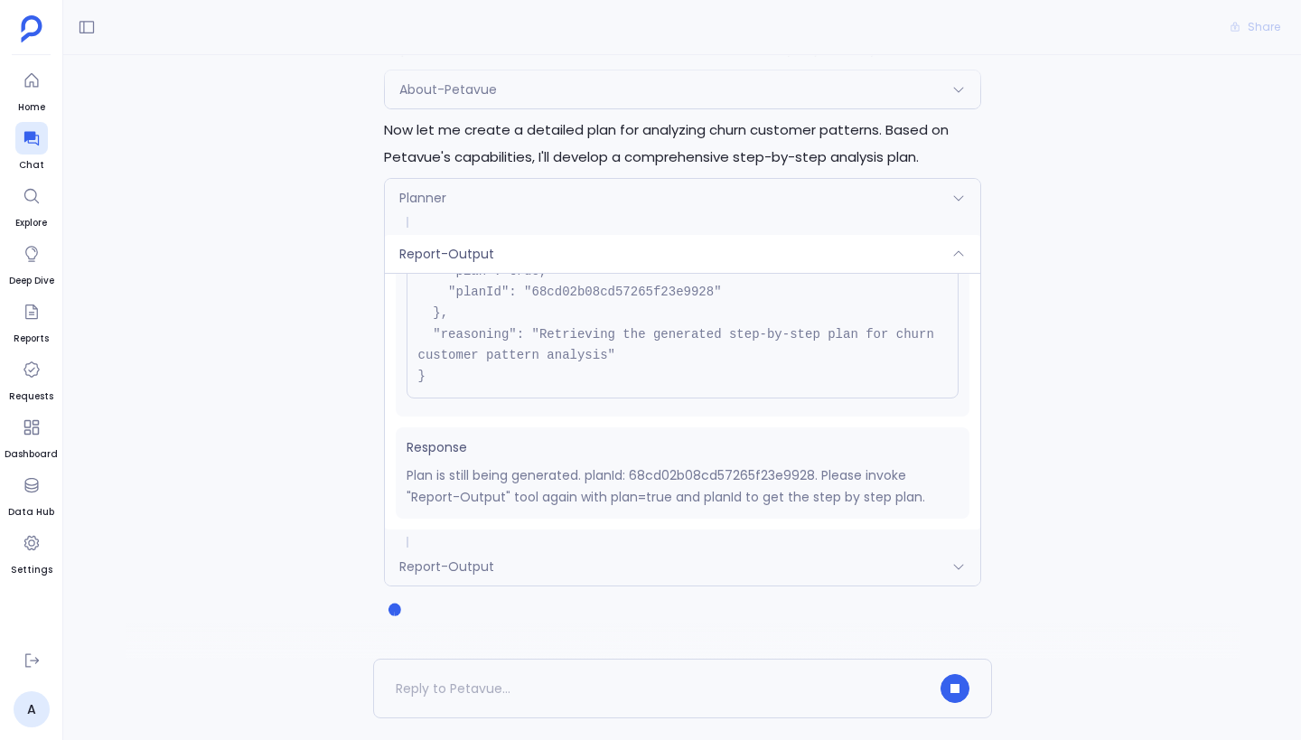
click at [554, 255] on div "Report-Output" at bounding box center [682, 254] width 595 height 38
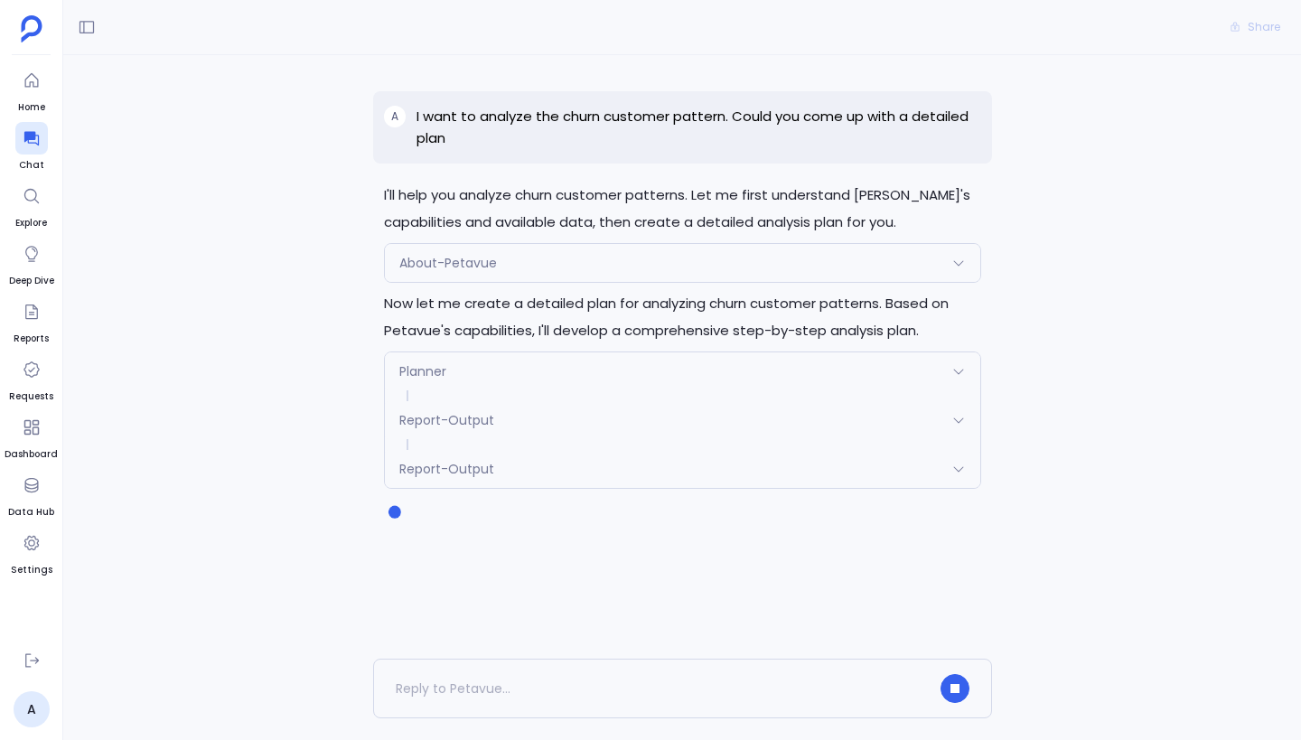
scroll to position [0, 0]
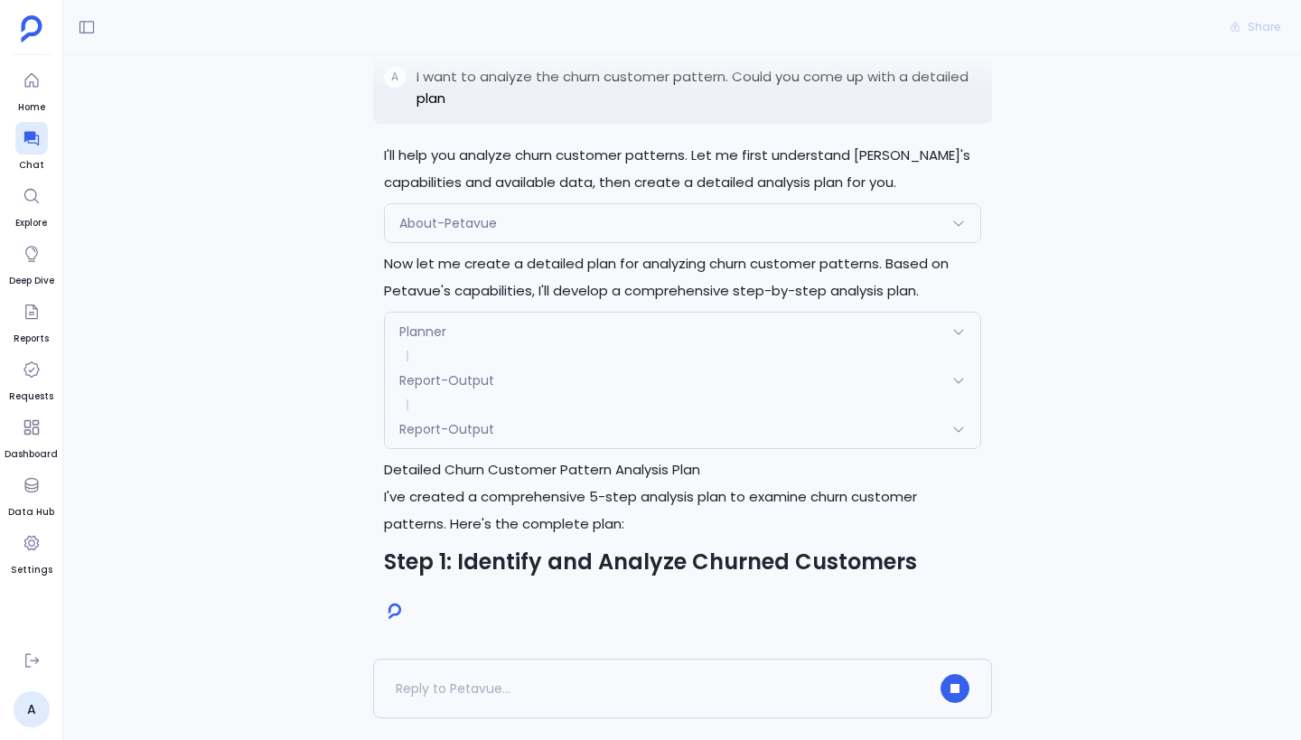
click at [552, 474] on h1 "Detailed Churn Customer Pattern Analysis Plan" at bounding box center [682, 469] width 597 height 27
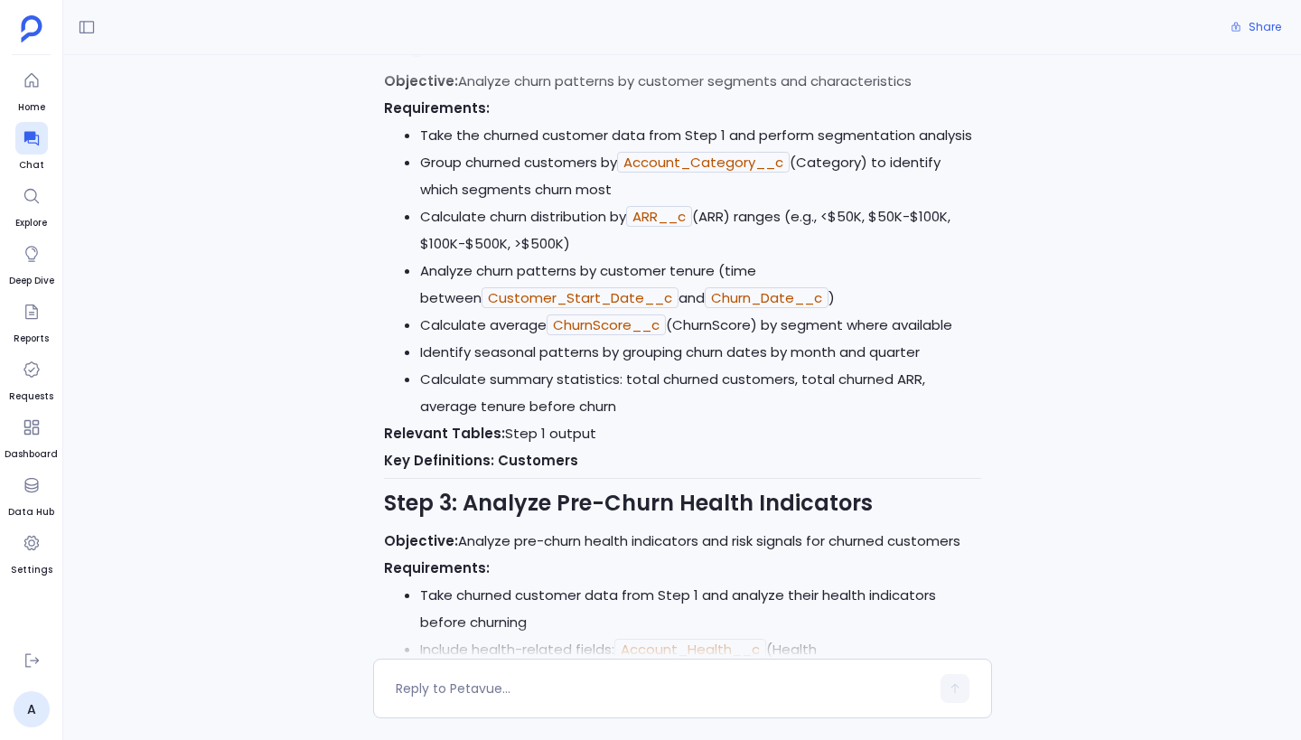
scroll to position [1157, 0]
